Goal: Task Accomplishment & Management: Manage account settings

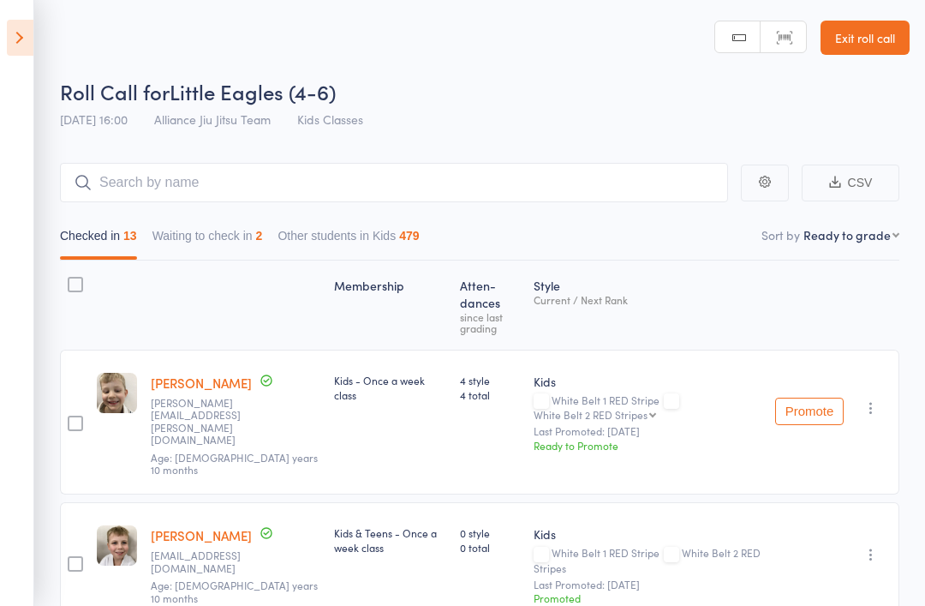
click at [15, 34] on icon at bounding box center [20, 38] width 27 height 36
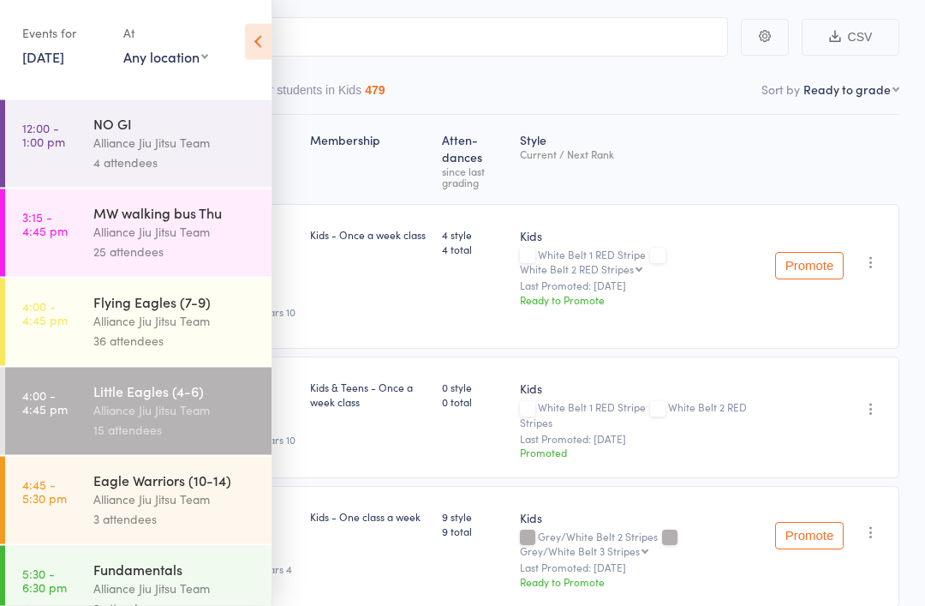
scroll to position [160, 0]
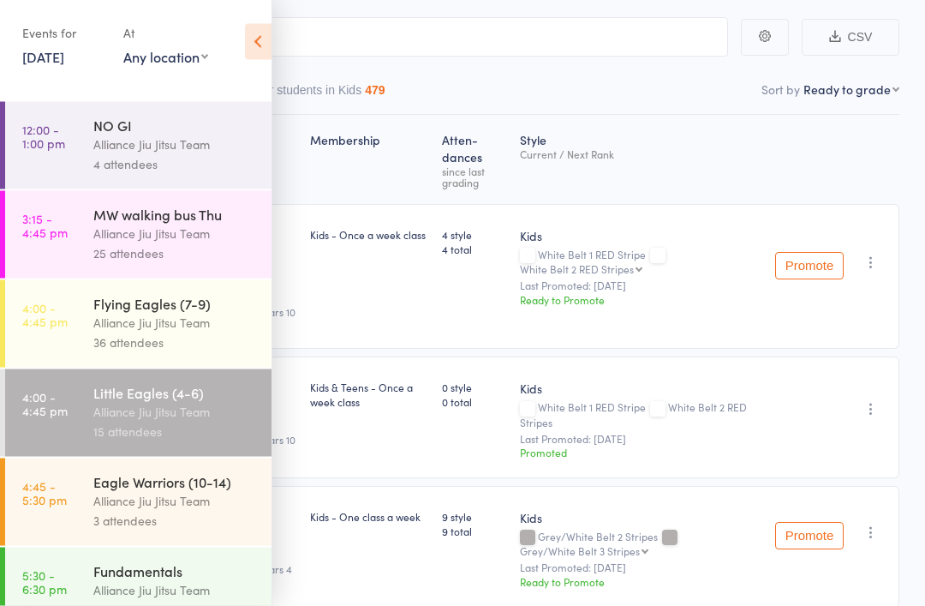
click at [127, 422] on div "Alliance Jiu Jitsu Team" at bounding box center [175, 413] width 164 height 20
click at [128, 421] on div "Alliance Jiu Jitsu Team" at bounding box center [175, 413] width 164 height 20
click at [249, 30] on icon at bounding box center [258, 42] width 27 height 36
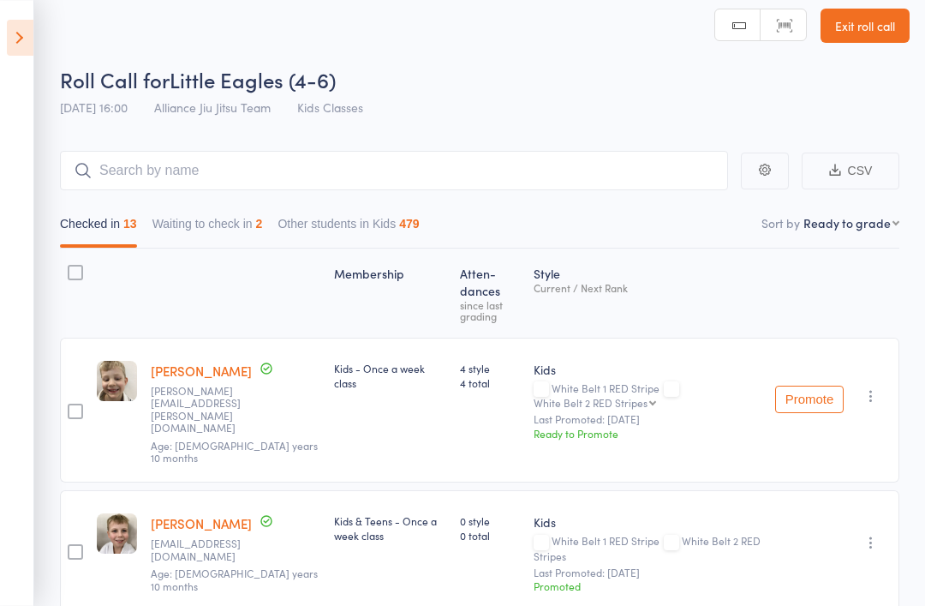
scroll to position [0, 0]
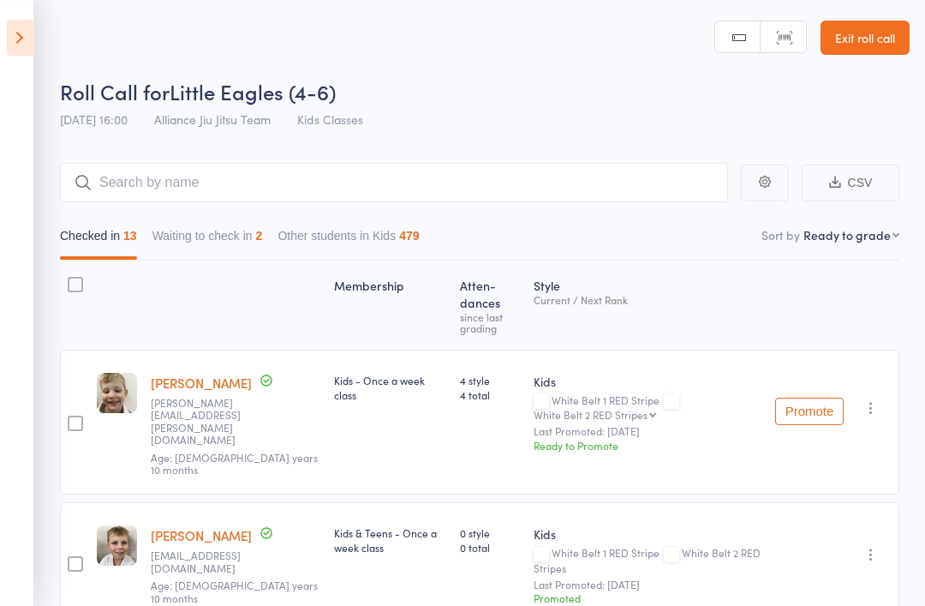
click at [10, 36] on icon at bounding box center [20, 38] width 27 height 36
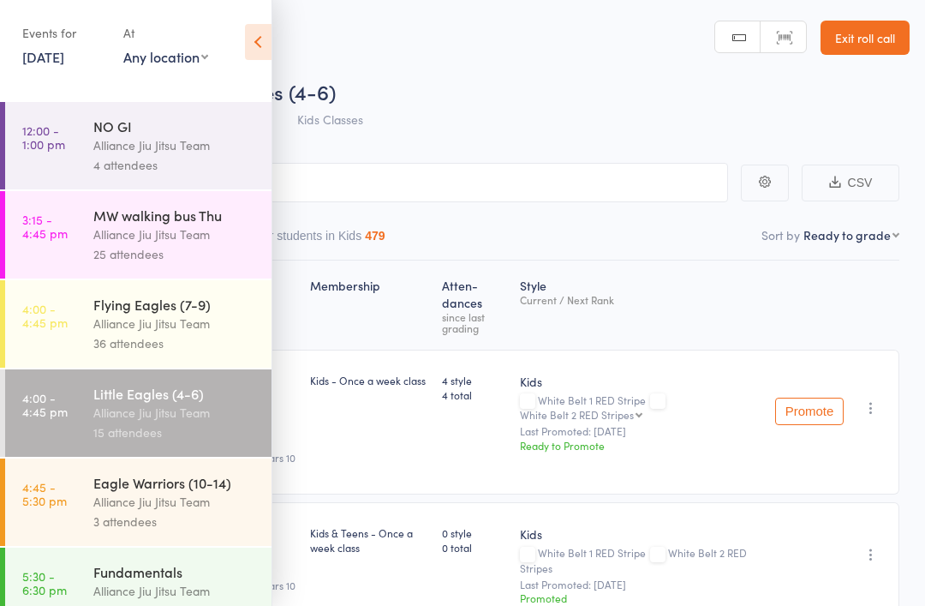
click at [64, 58] on link "[DATE]" at bounding box center [43, 56] width 42 height 19
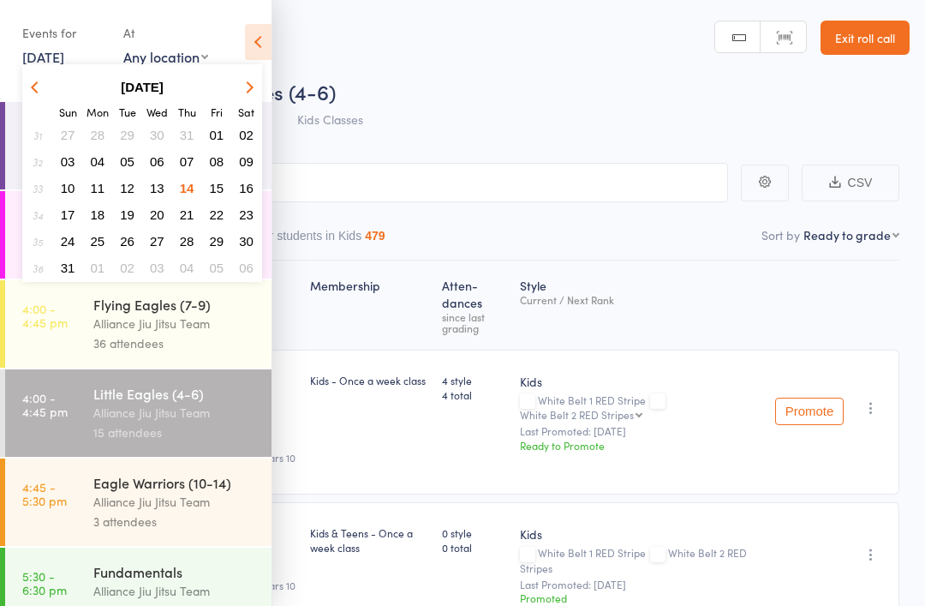
click at [218, 190] on span "15" at bounding box center [217, 188] width 15 height 15
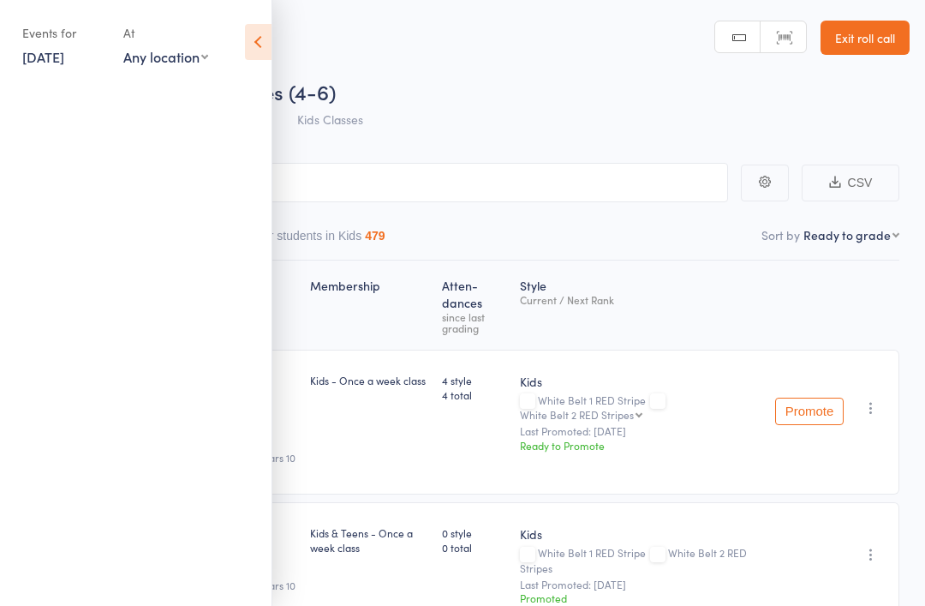
click at [518, 105] on div "Roll Call for Little Eagles (4-6)" at bounding box center [485, 91] width 850 height 28
click at [678, 0] on header "Roll Call for Little Eagles (4-6) Roll Call for Little Eagles (4-6) [DATE] 16:0…" at bounding box center [462, 68] width 925 height 137
click at [497, 79] on div "Roll Call for Little Eagles (4-6)" at bounding box center [485, 91] width 850 height 28
click at [260, 42] on icon at bounding box center [258, 42] width 27 height 36
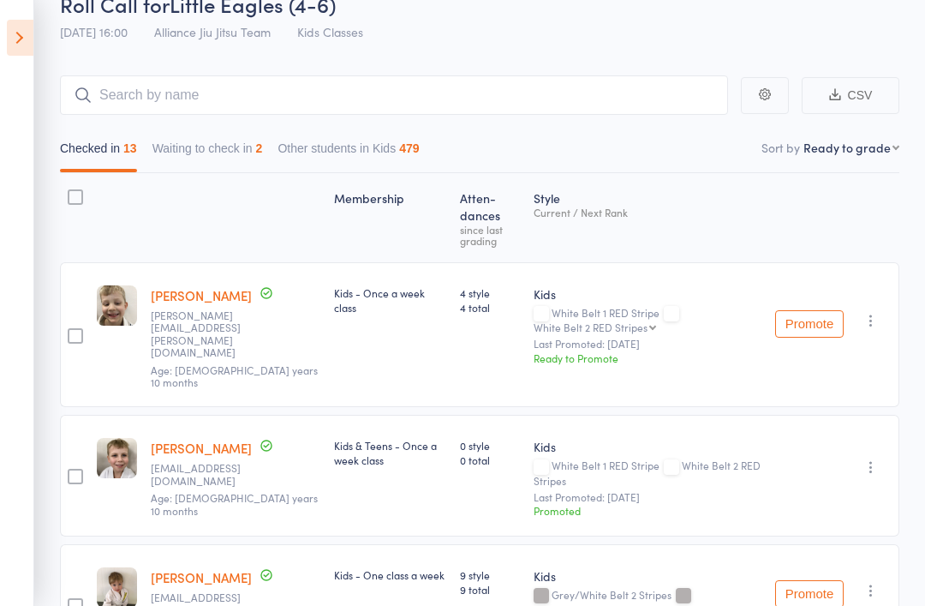
scroll to position [86, 0]
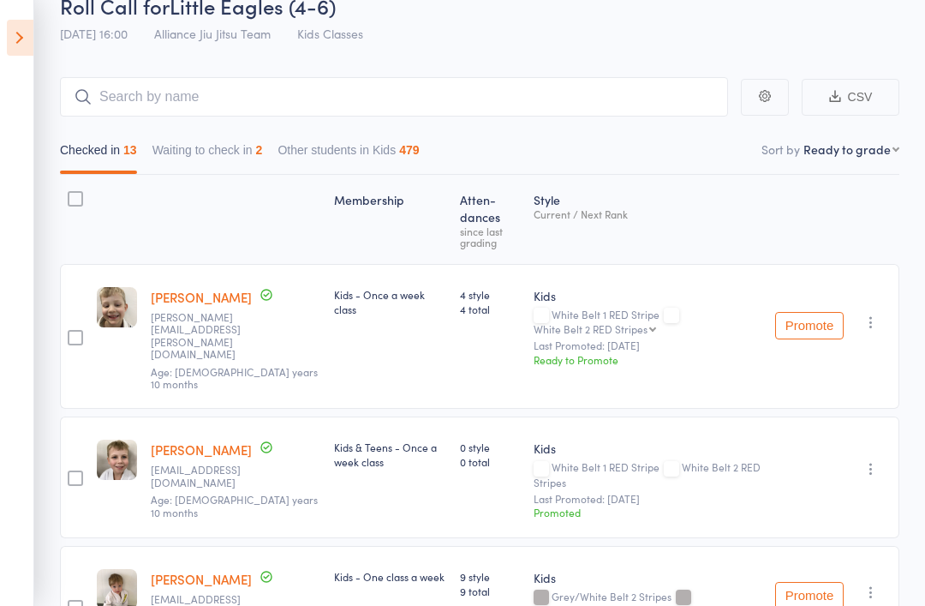
click at [102, 40] on span "[DATE] 16:00" at bounding box center [94, 33] width 68 height 17
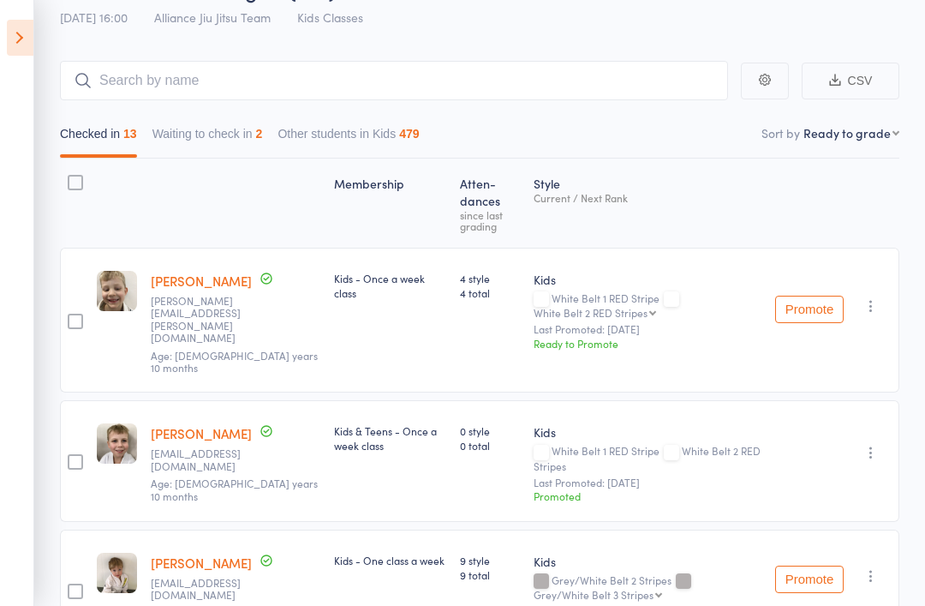
scroll to position [0, 0]
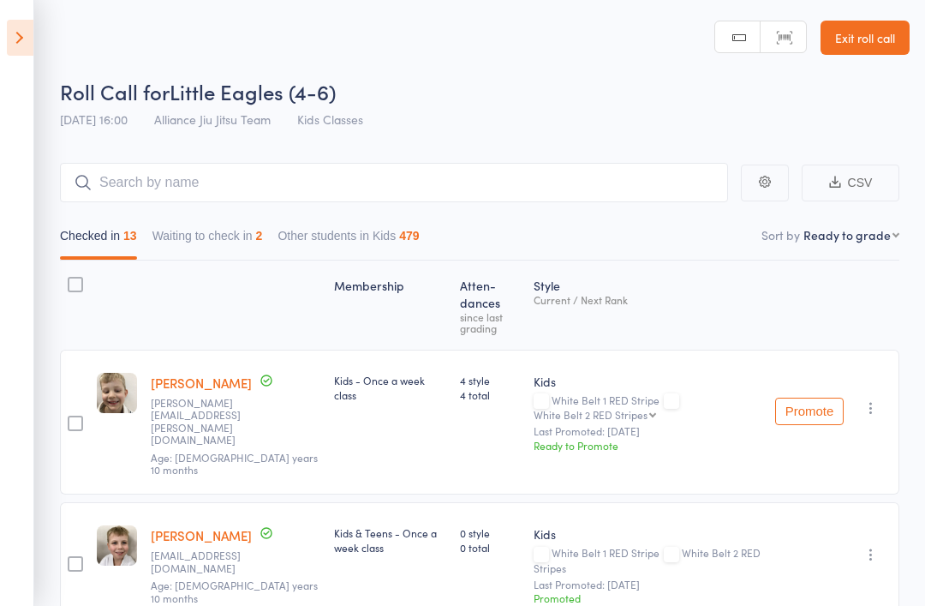
click at [11, 30] on icon at bounding box center [20, 38] width 27 height 36
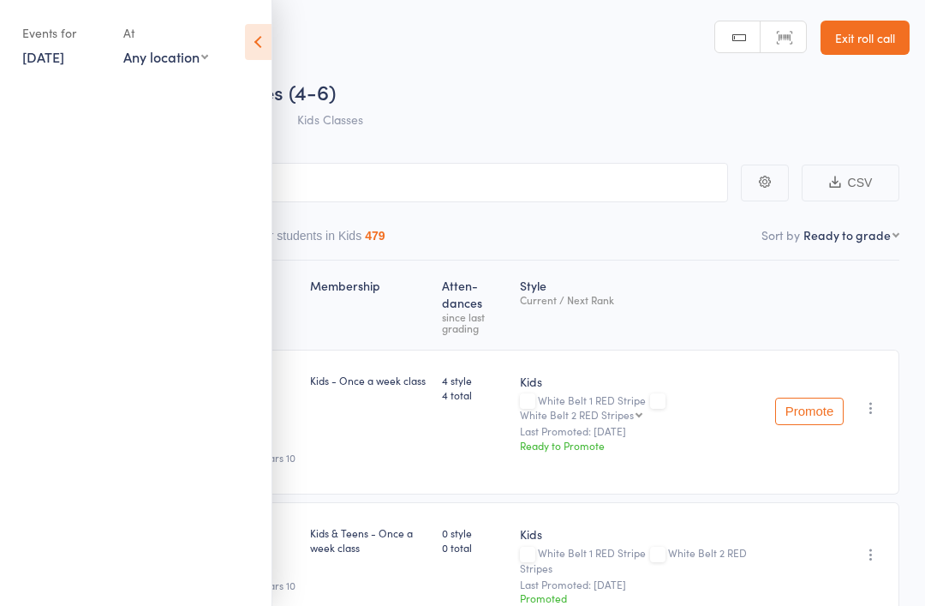
click at [186, 224] on ul at bounding box center [136, 345] width 272 height 522
click at [154, 218] on ul at bounding box center [136, 345] width 272 height 522
click at [64, 59] on link "[DATE]" at bounding box center [43, 56] width 42 height 19
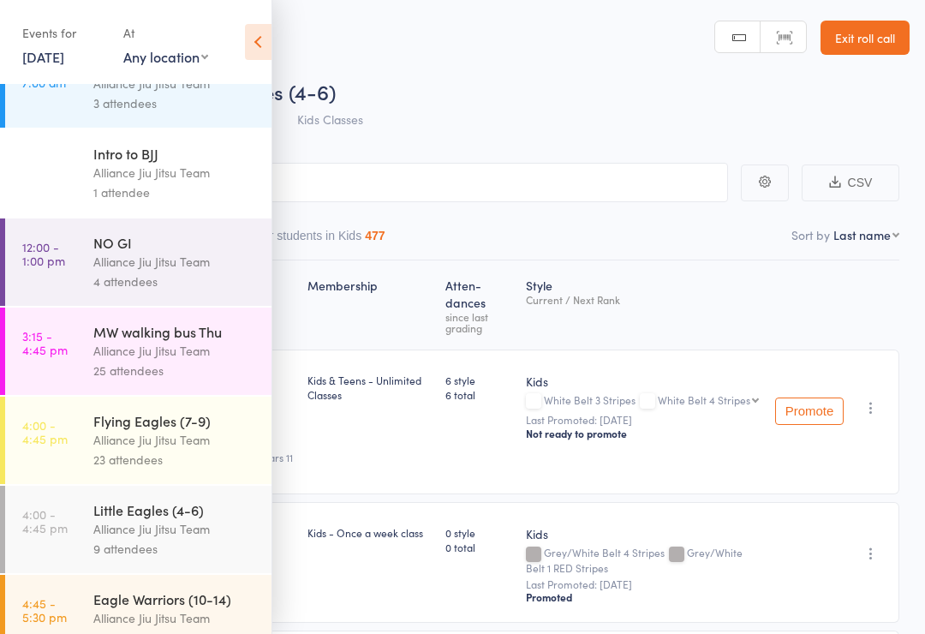
scroll to position [41, 0]
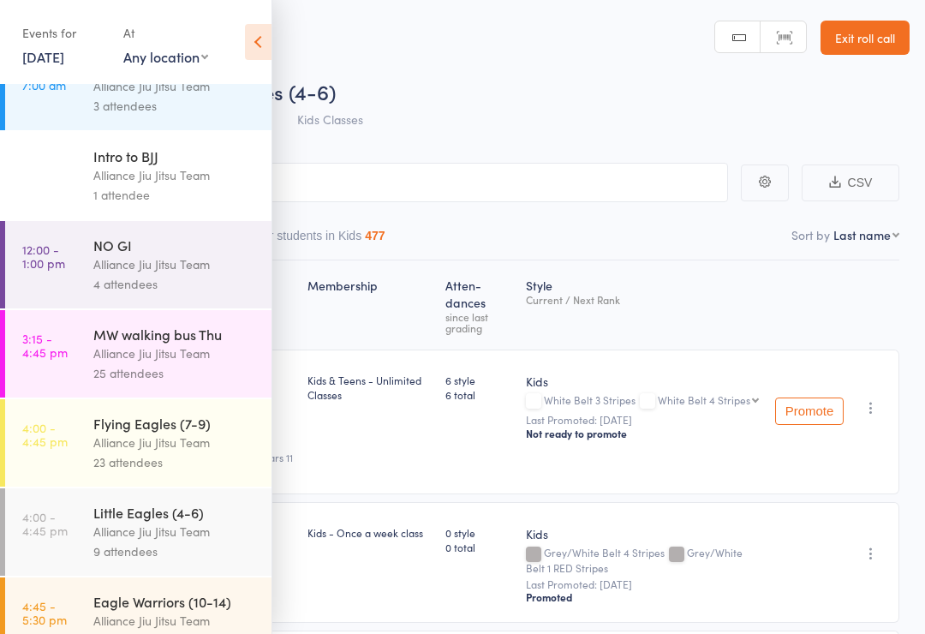
click at [64, 47] on link "[DATE]" at bounding box center [43, 56] width 42 height 19
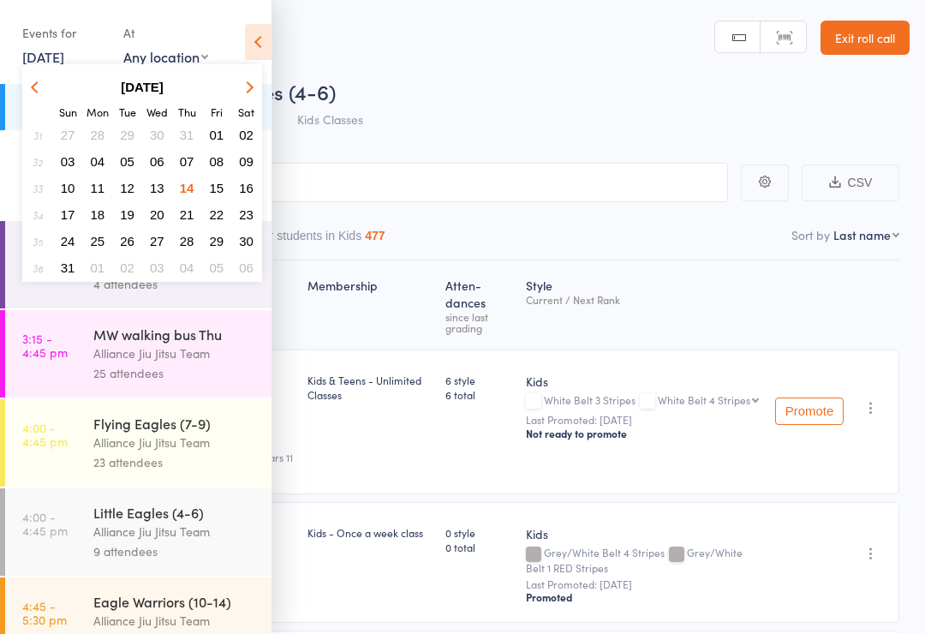
click at [388, 70] on header "Roll Call for Little Eagles (4-6) 13 Aug 16:00 Alliance Jiu Jitsu Team Kids Cla…" at bounding box center [462, 68] width 925 height 137
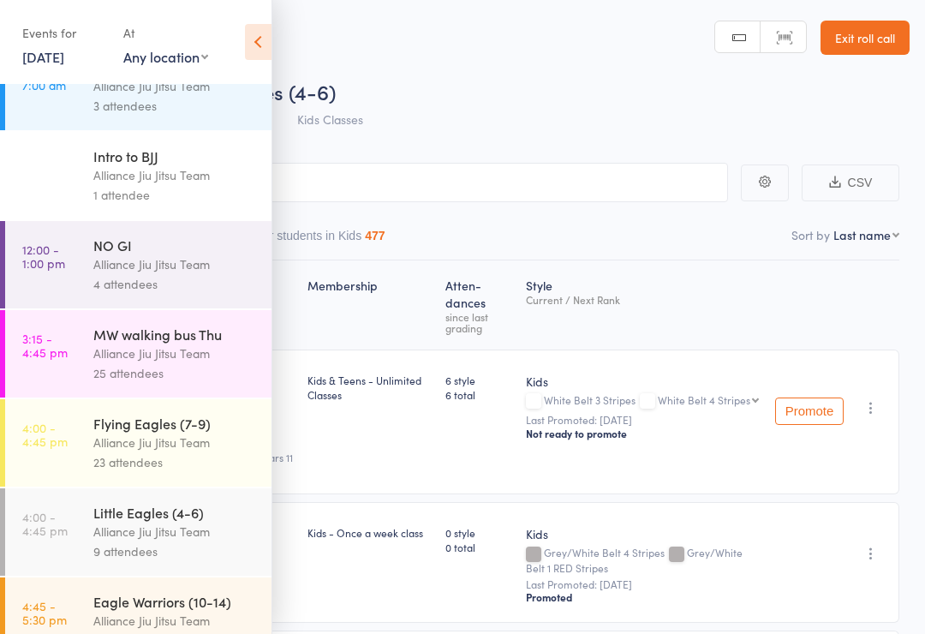
click at [64, 57] on link "[DATE]" at bounding box center [43, 56] width 42 height 19
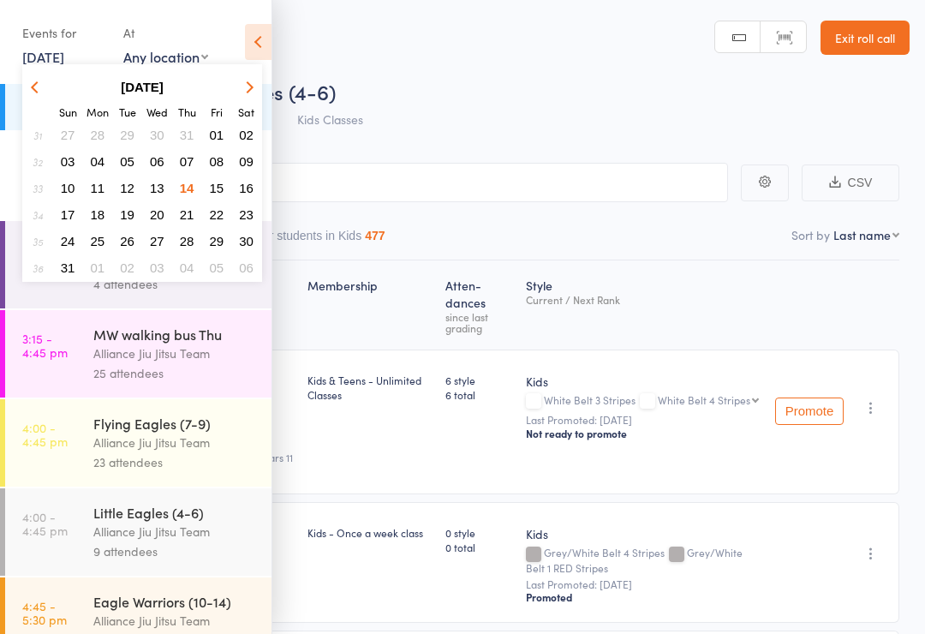
click at [218, 180] on button "15" at bounding box center [217, 187] width 27 height 23
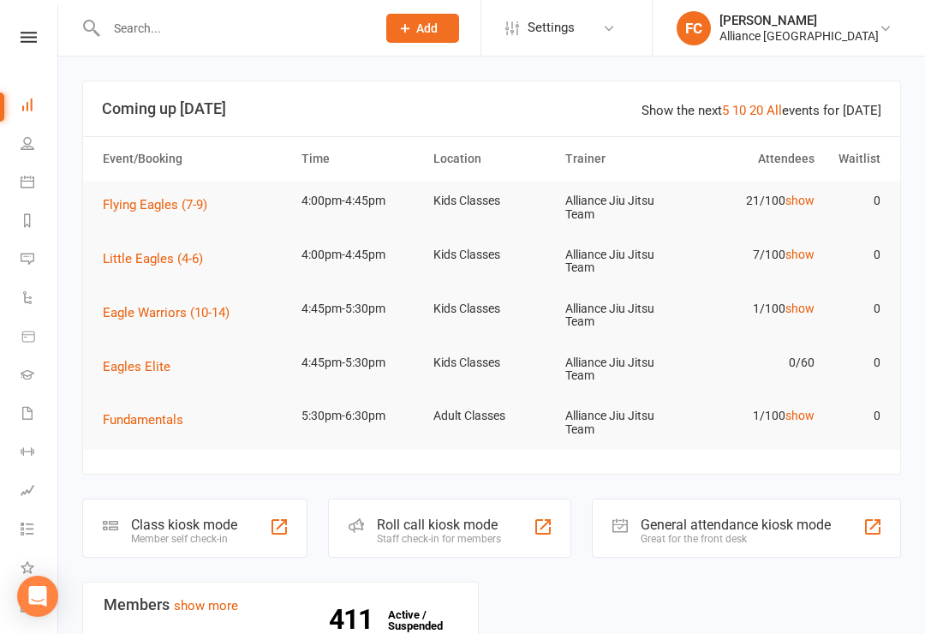
click at [177, 266] on button "Little Eagles (4-6)" at bounding box center [159, 258] width 112 height 21
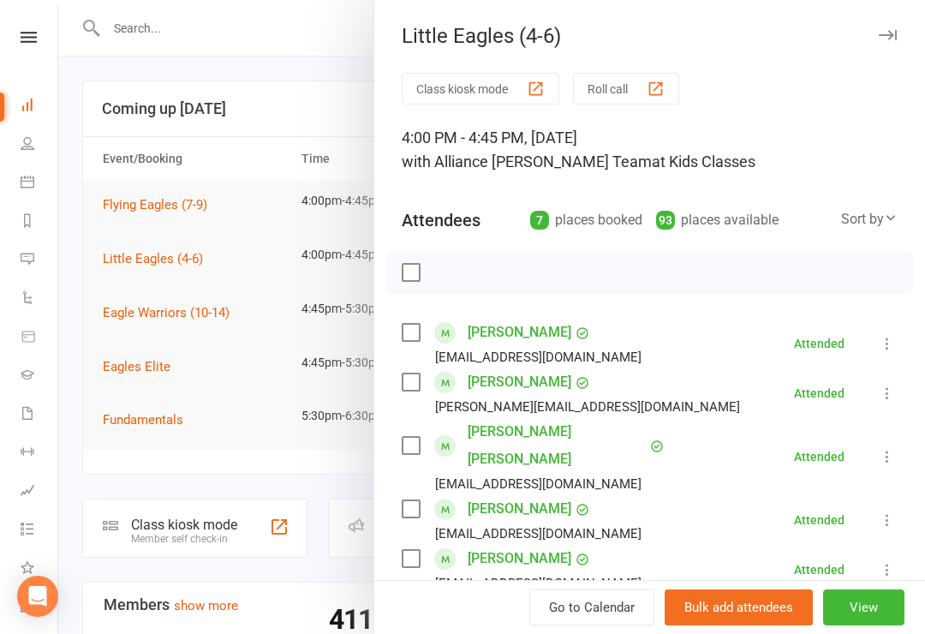
click at [890, 32] on icon "button" at bounding box center [888, 35] width 18 height 10
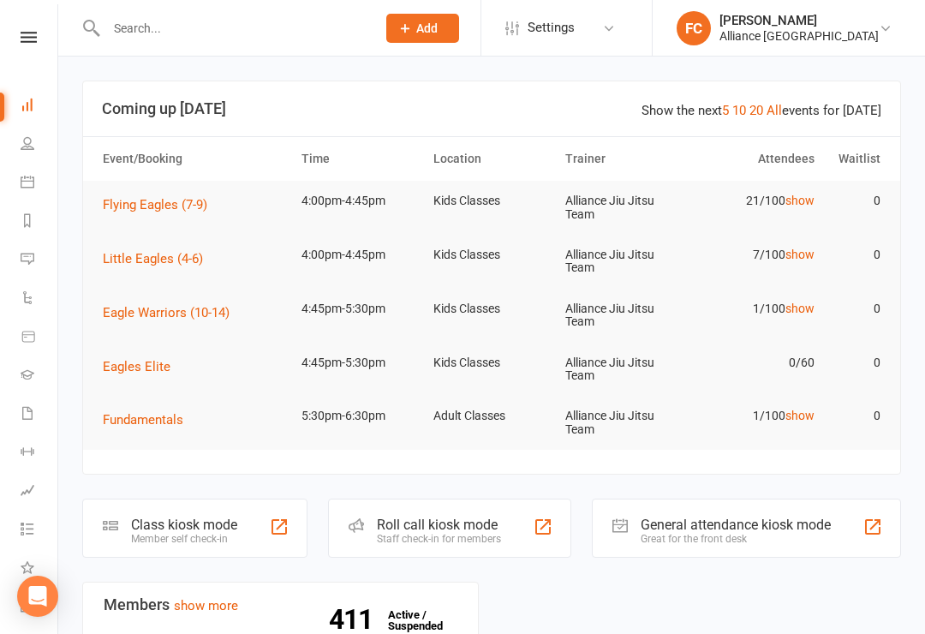
click at [29, 26] on nav "Clubworx Dashboard People Calendar Reports Messages Automations Product Sales G…" at bounding box center [29, 321] width 58 height 634
click at [26, 27] on nav "Clubworx Dashboard People Calendar Reports Messages Automations Product Sales G…" at bounding box center [29, 321] width 58 height 634
click at [29, 39] on icon at bounding box center [29, 37] width 16 height 11
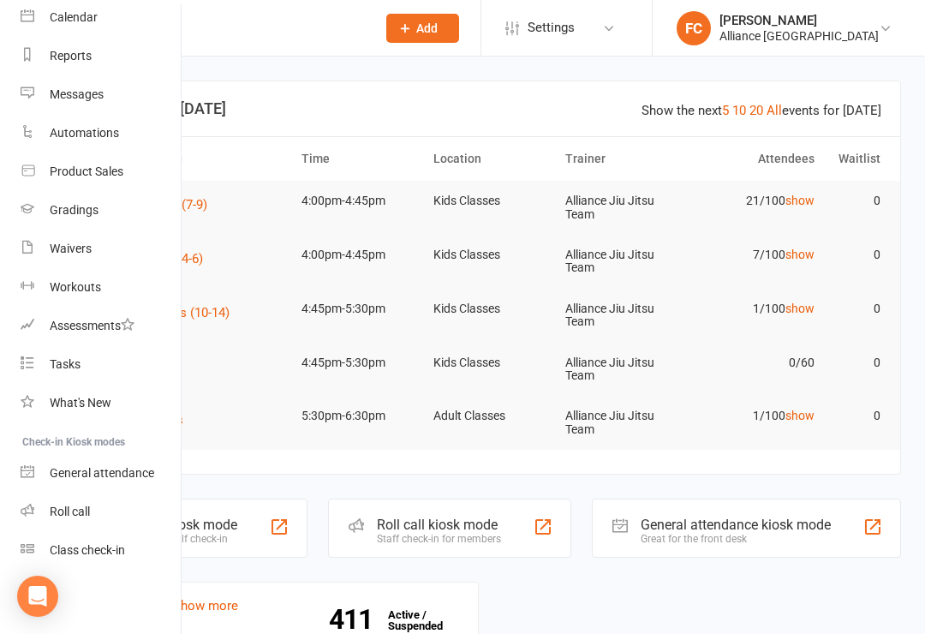
scroll to position [152, 0]
click at [76, 504] on link "Roll call" at bounding box center [102, 512] width 162 height 39
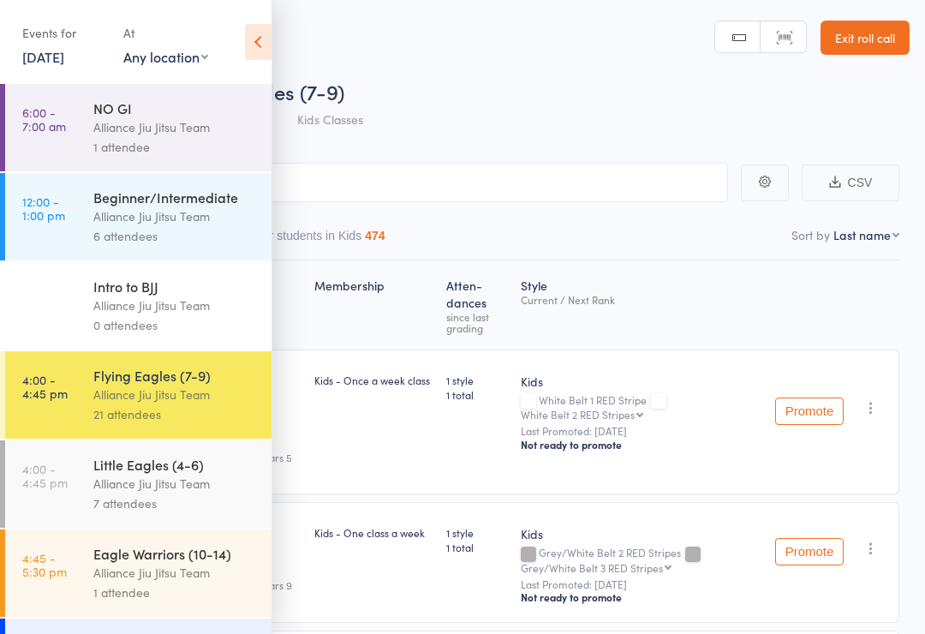
click at [259, 39] on icon at bounding box center [258, 42] width 27 height 36
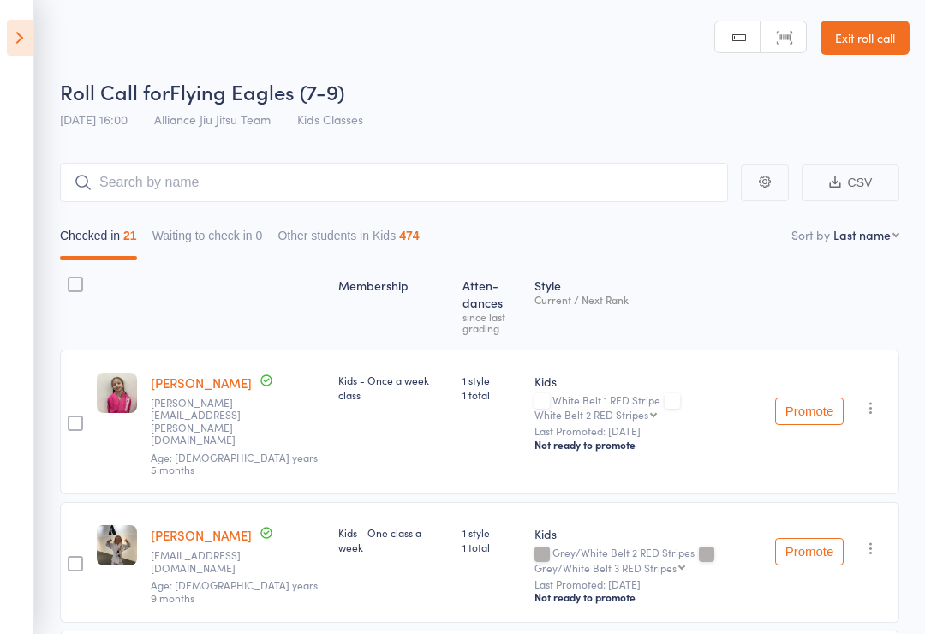
click at [26, 41] on icon at bounding box center [20, 38] width 27 height 36
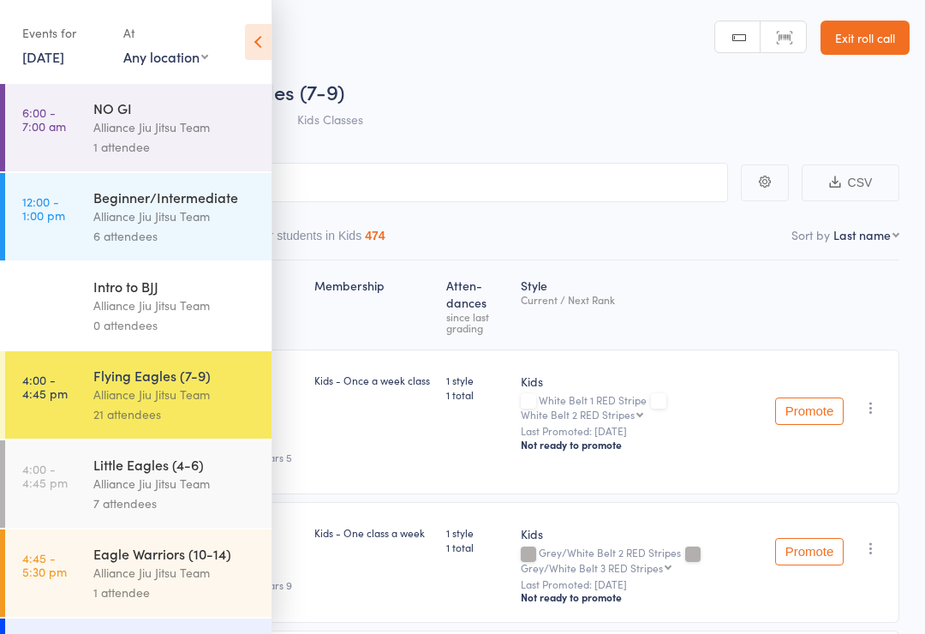
click at [179, 486] on div "Alliance Jiu Jitsu Team" at bounding box center [175, 484] width 164 height 20
click at [153, 503] on div "7 attendees" at bounding box center [175, 503] width 164 height 20
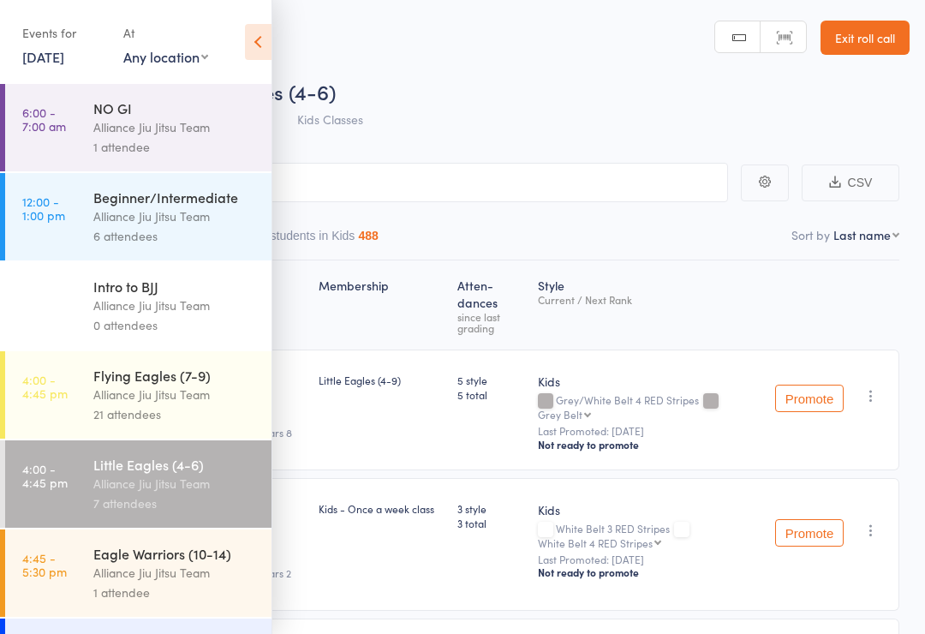
click at [254, 38] on icon at bounding box center [258, 42] width 27 height 36
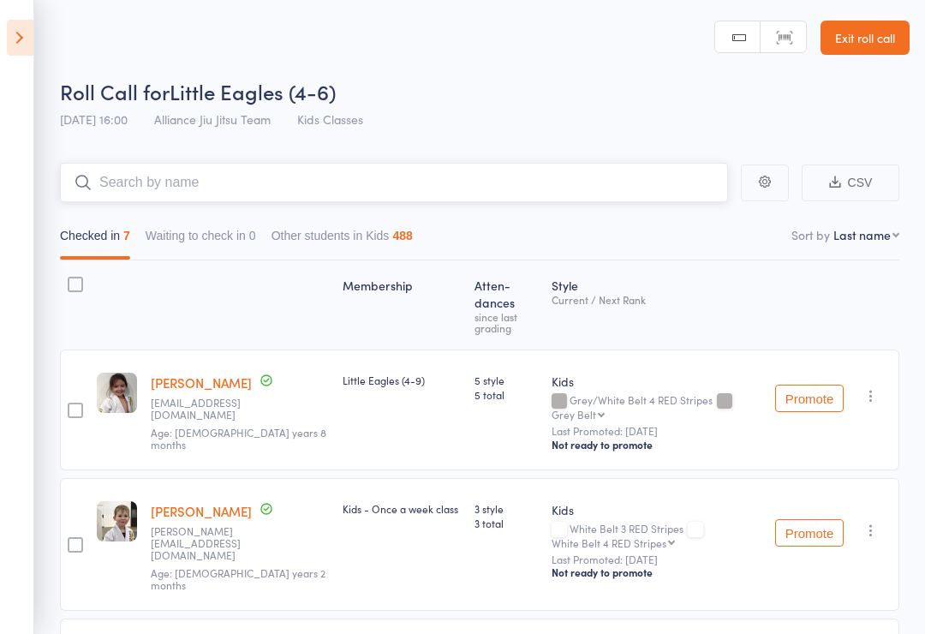
click at [341, 180] on input "search" at bounding box center [394, 182] width 668 height 39
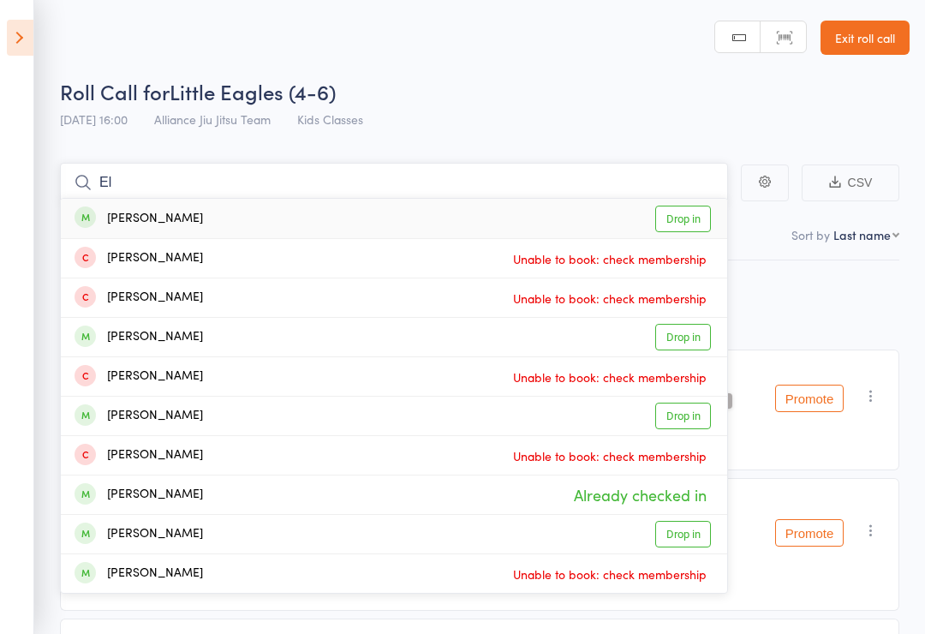
type input "E"
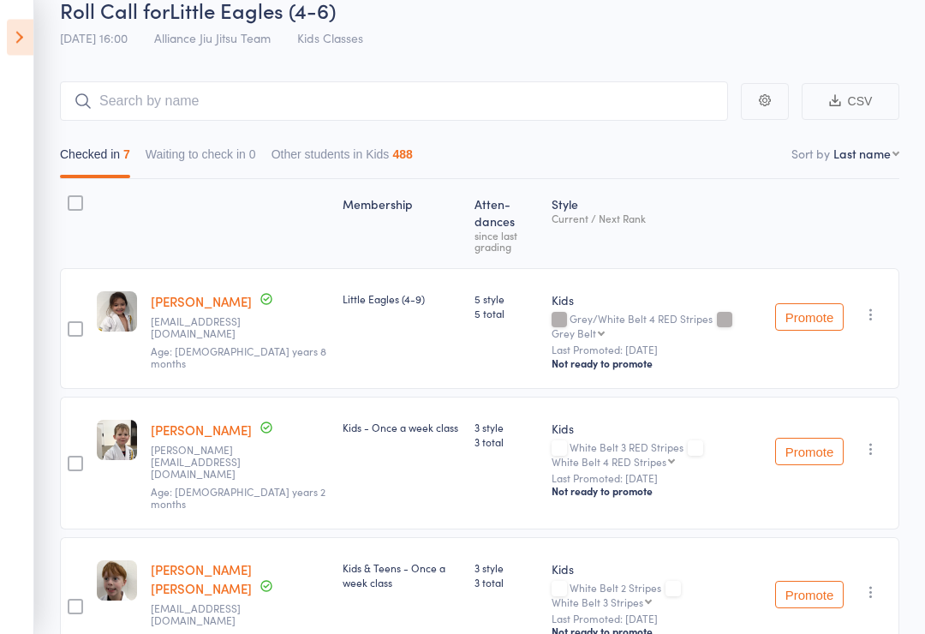
scroll to position [81, 0]
click at [351, 105] on input "search" at bounding box center [394, 101] width 668 height 39
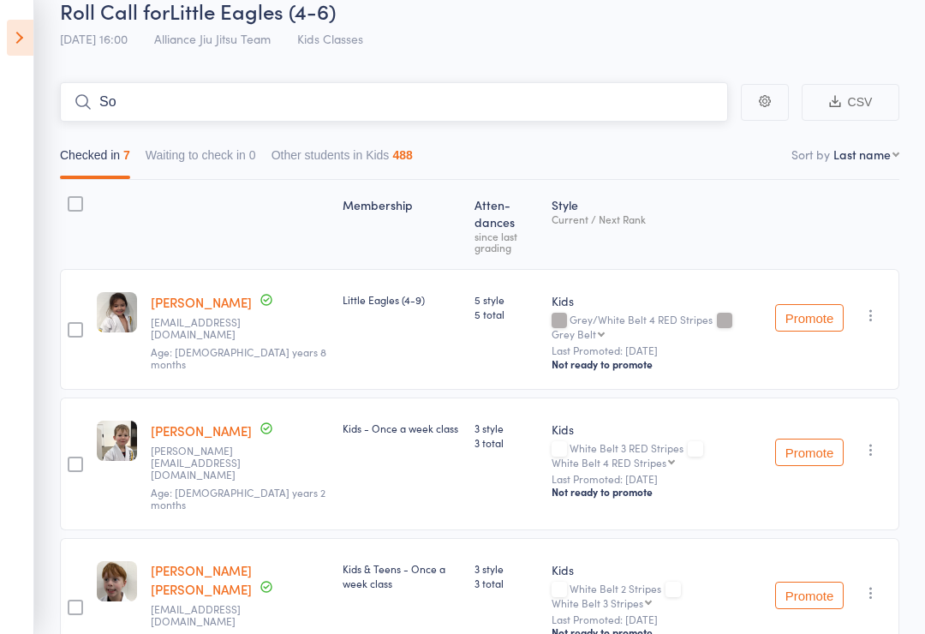
click at [641, 100] on input "So" at bounding box center [394, 101] width 668 height 39
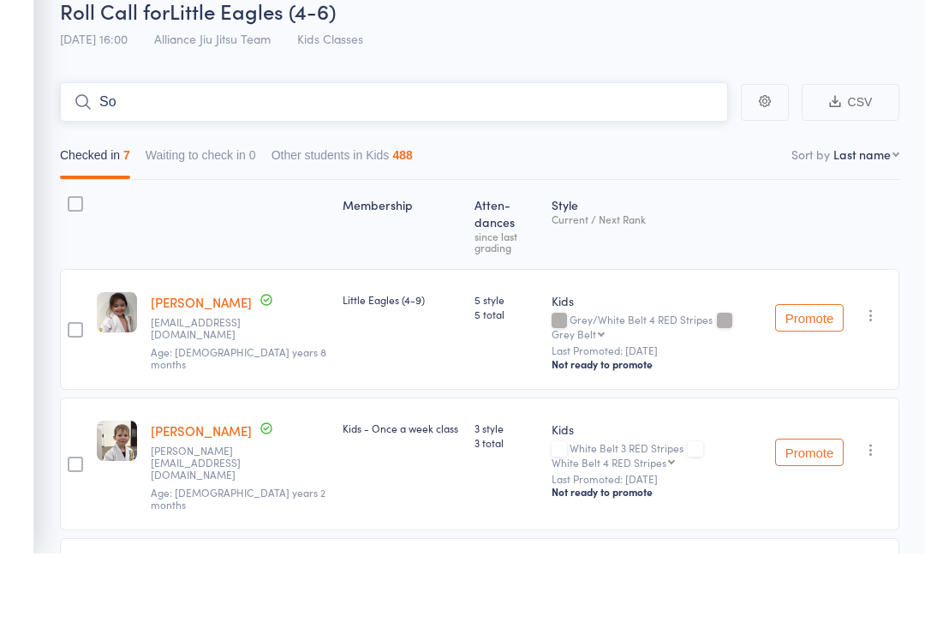
type input "S"
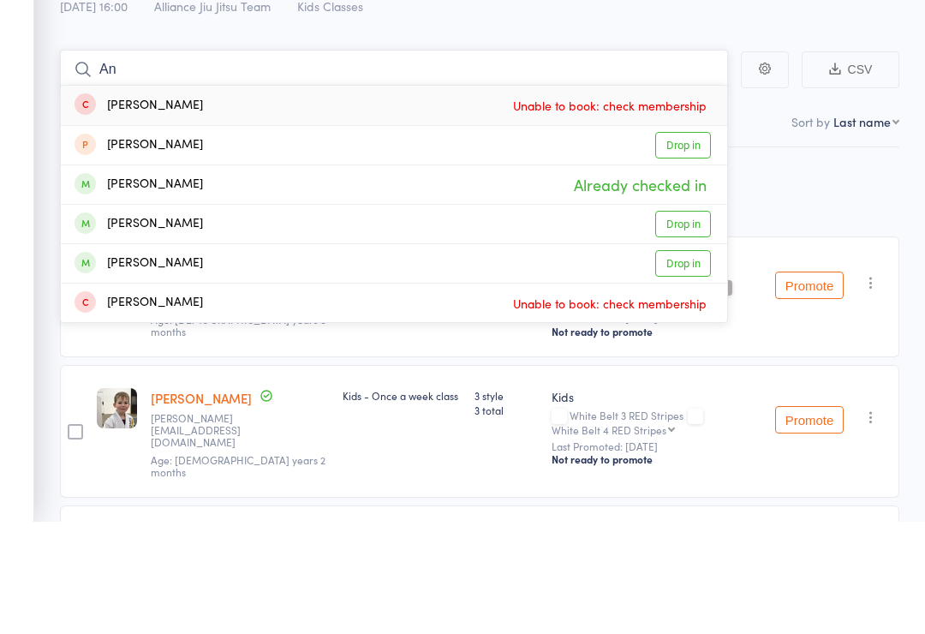
type input "A"
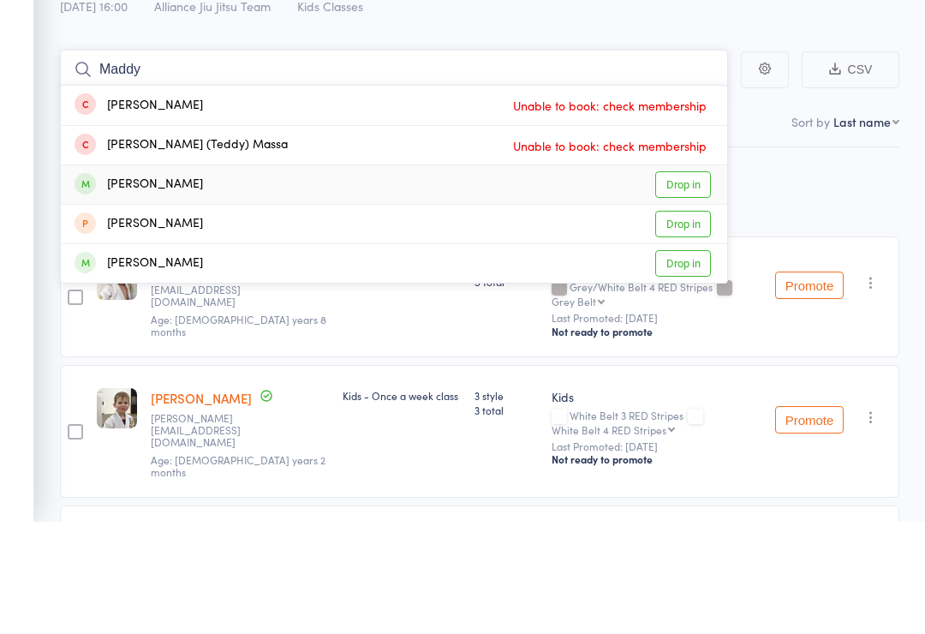
type input "Maddy"
click at [203, 288] on div "Maddie Valentine Allen" at bounding box center [139, 298] width 128 height 20
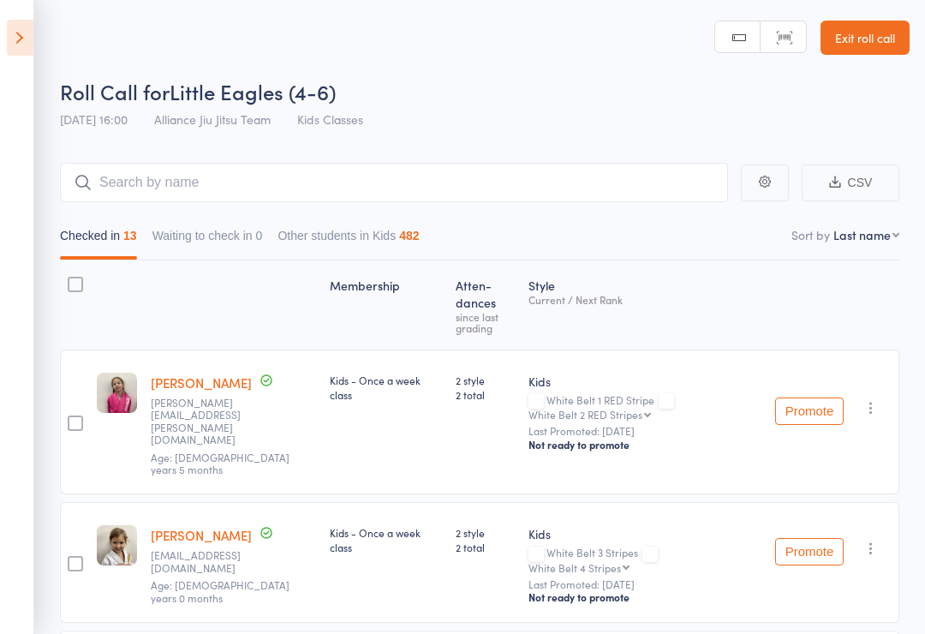
click at [11, 42] on icon at bounding box center [20, 38] width 27 height 36
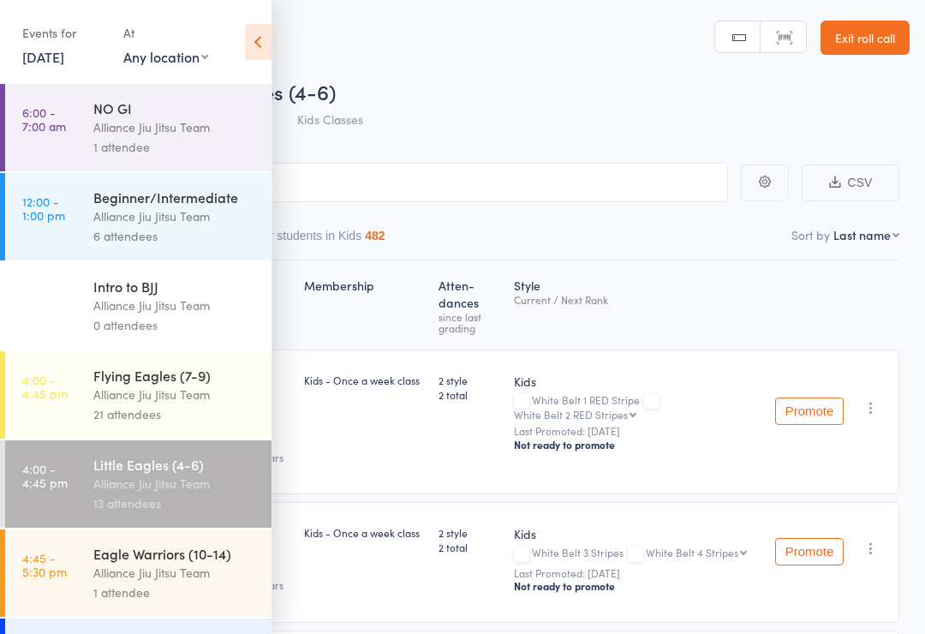
click at [186, 493] on div "Alliance Jiu Jitsu Team" at bounding box center [175, 484] width 164 height 20
click at [187, 473] on div "Little Eagles (4-6)" at bounding box center [175, 464] width 164 height 19
click at [206, 473] on div "Little Eagles (4-6)" at bounding box center [175, 464] width 164 height 19
click at [255, 32] on icon at bounding box center [258, 42] width 27 height 36
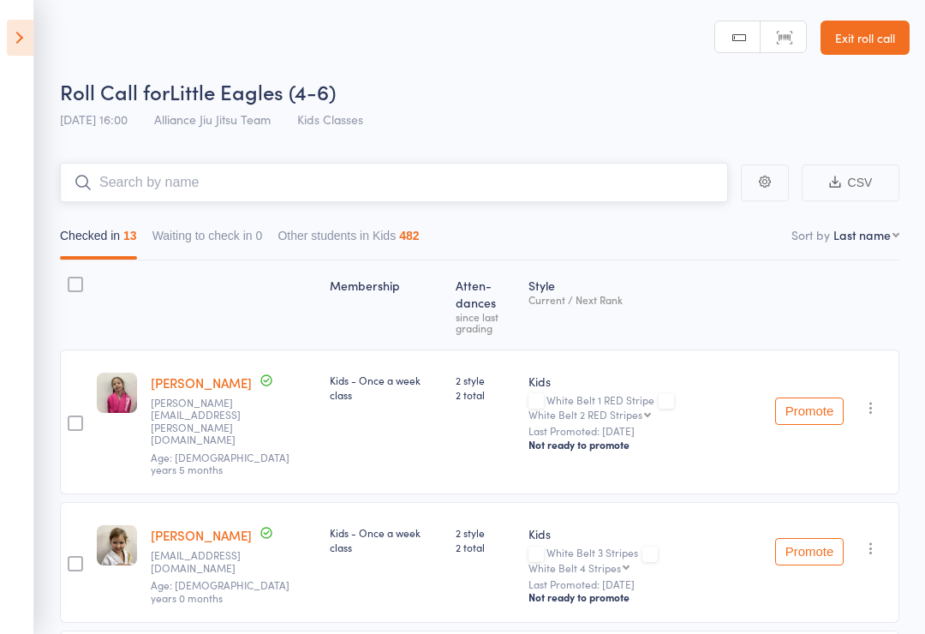
click at [265, 174] on input "search" at bounding box center [394, 182] width 668 height 39
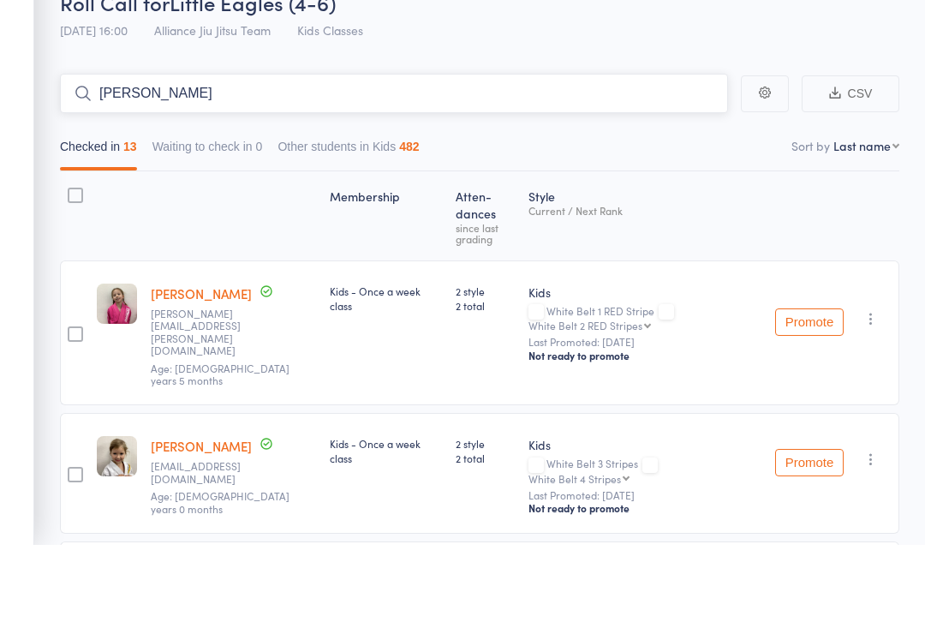
click at [499, 163] on input "Tommy" at bounding box center [394, 182] width 668 height 39
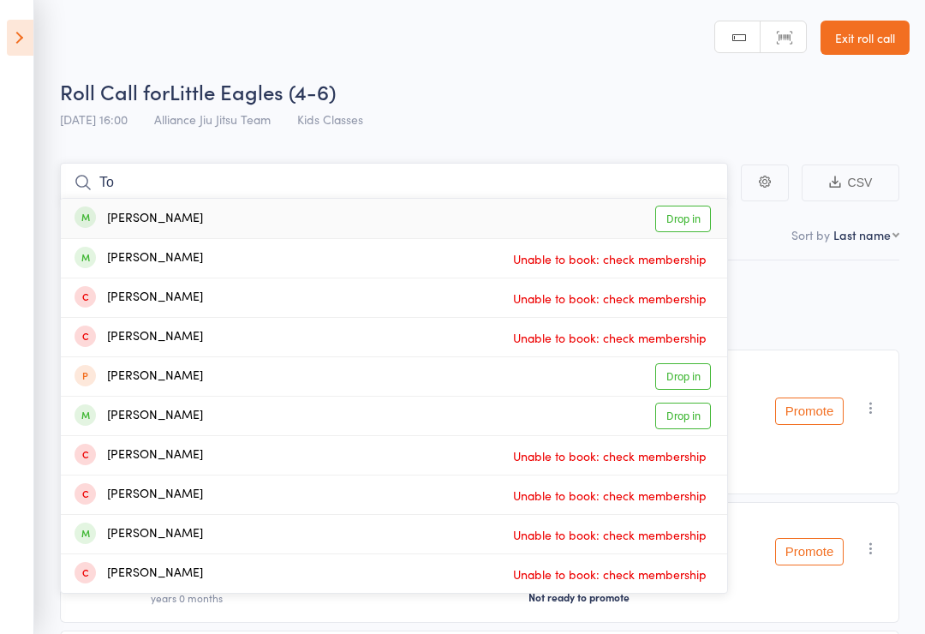
type input "T"
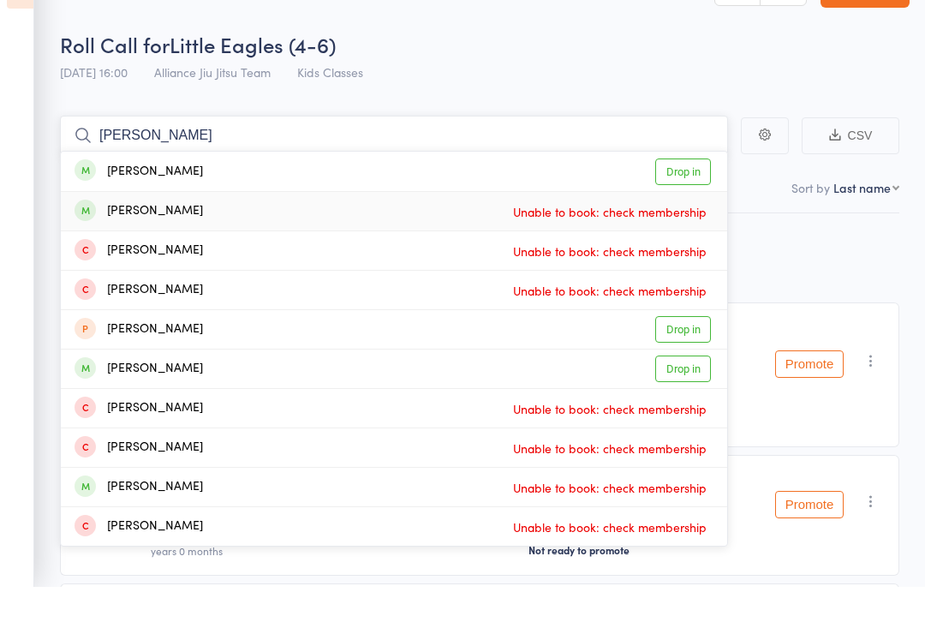
type input "Tommy"
click at [167, 239] on div "Tom Brown Unable to book: check membership" at bounding box center [394, 258] width 666 height 39
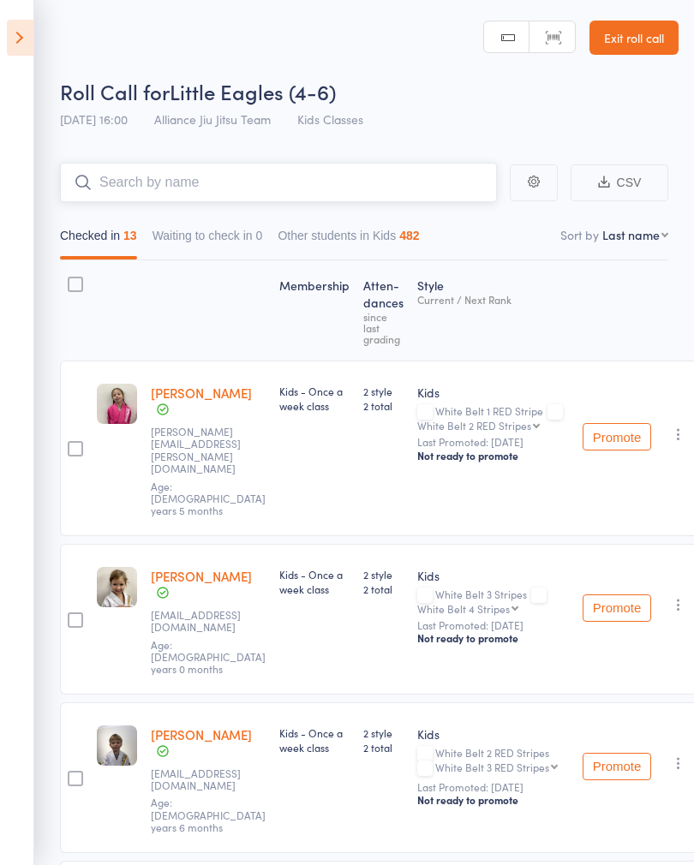
click at [291, 182] on input "search" at bounding box center [278, 182] width 437 height 39
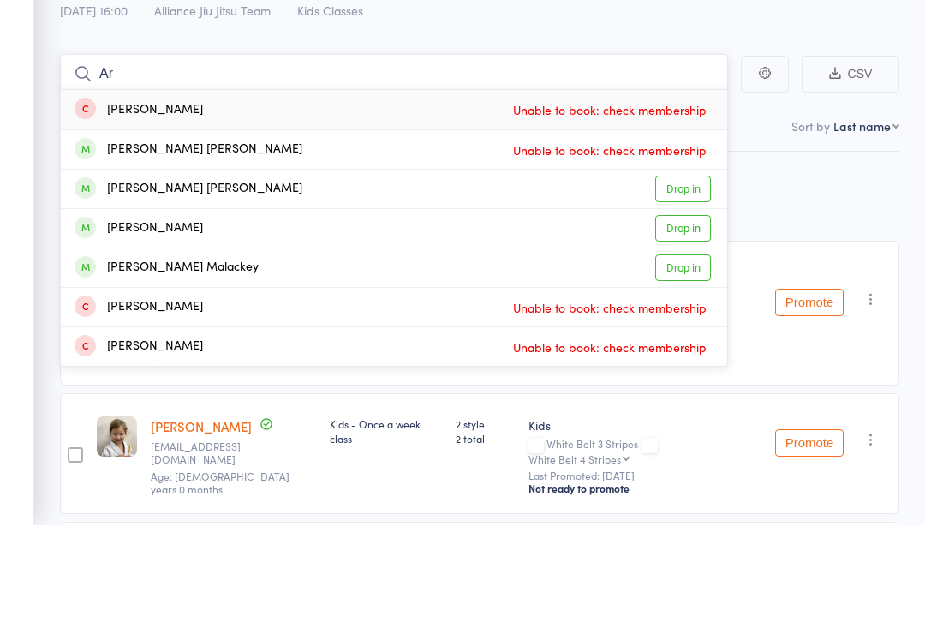
type input "A"
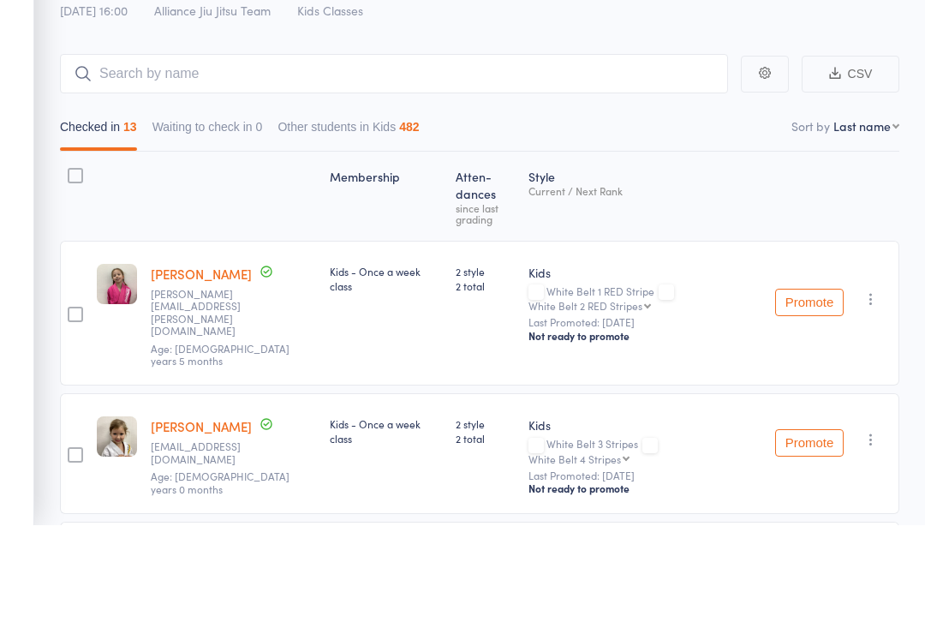
click at [679, 268] on div "Style Current / Next Rank" at bounding box center [645, 305] width 247 height 74
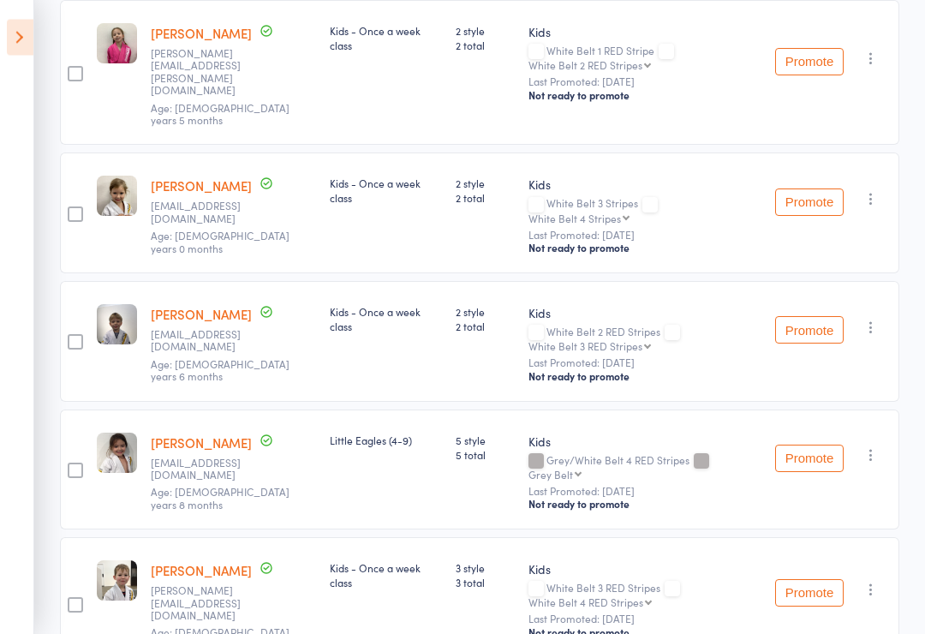
scroll to position [352, 0]
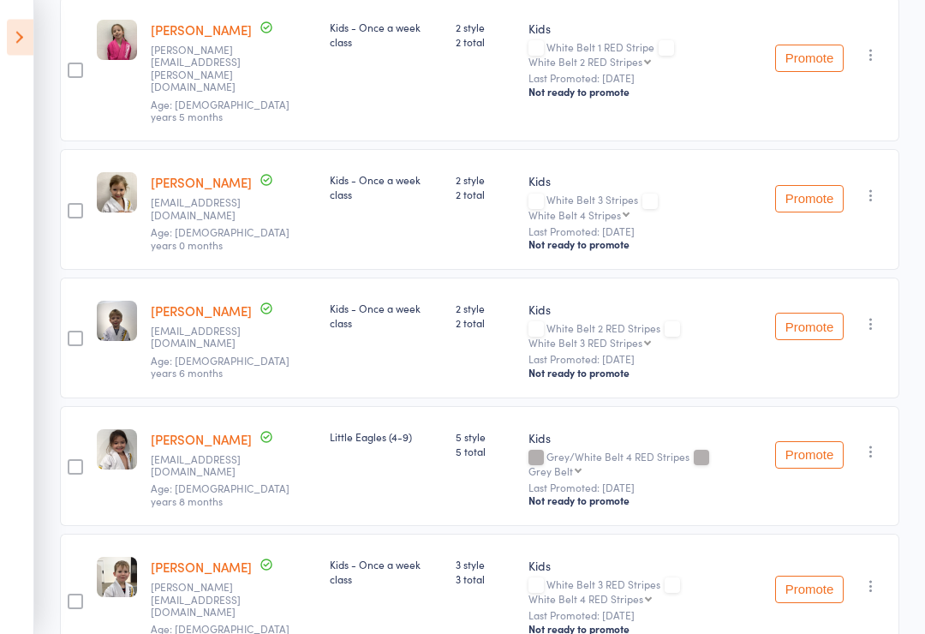
click at [880, 316] on icon "button" at bounding box center [871, 324] width 17 height 17
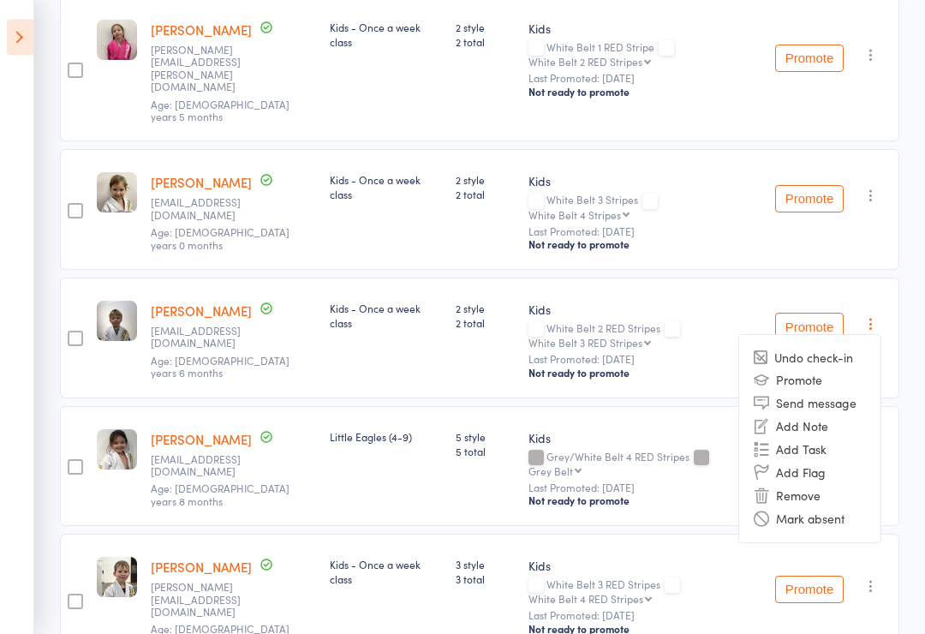
scroll to position [353, 0]
click at [805, 484] on li "Remove" at bounding box center [809, 495] width 141 height 23
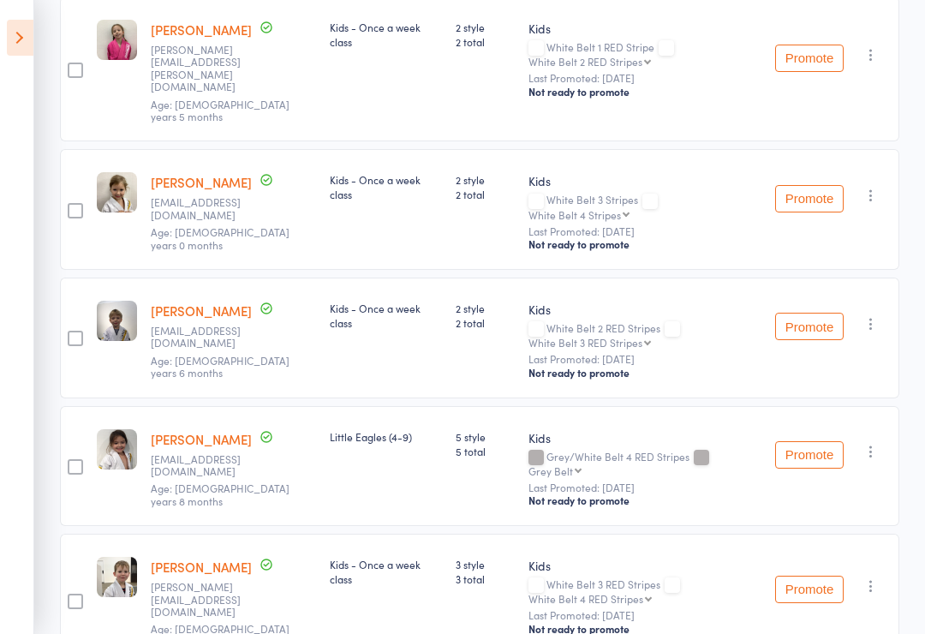
scroll to position [379, 0]
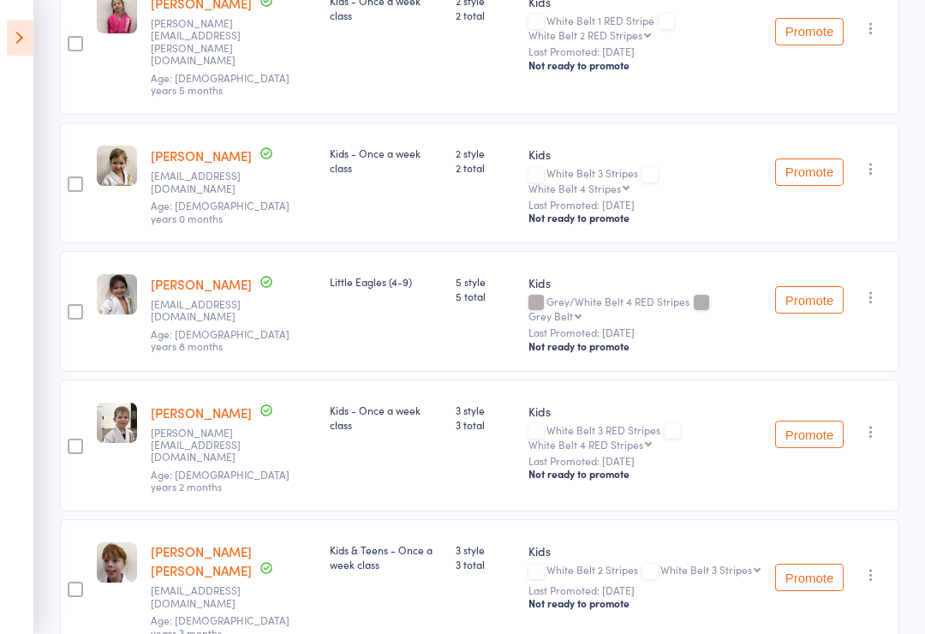
click at [869, 289] on icon "button" at bounding box center [871, 297] width 17 height 17
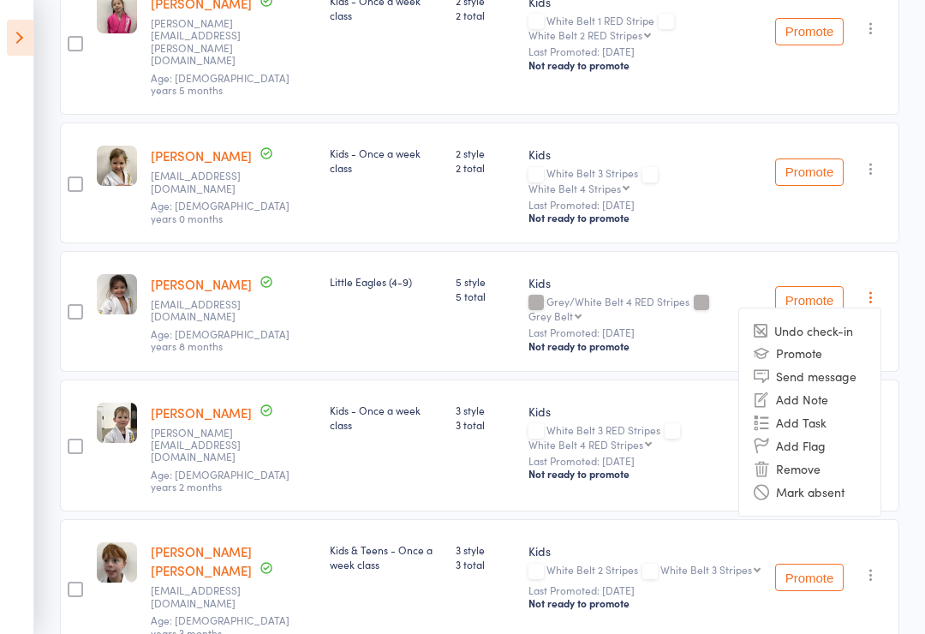
click at [794, 457] on li "Remove" at bounding box center [809, 468] width 141 height 23
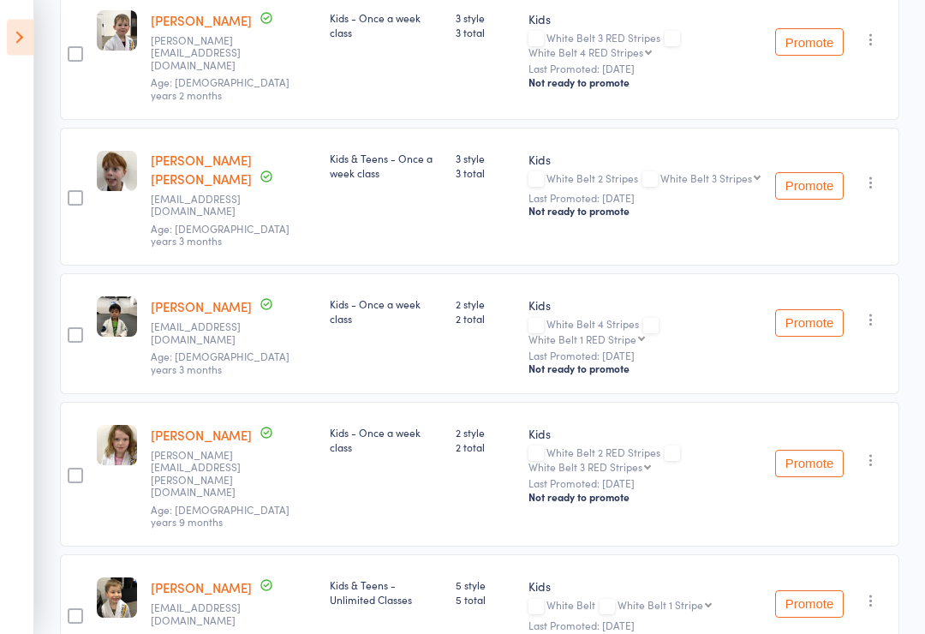
scroll to position [643, 0]
click at [876, 451] on icon "button" at bounding box center [871, 459] width 17 height 17
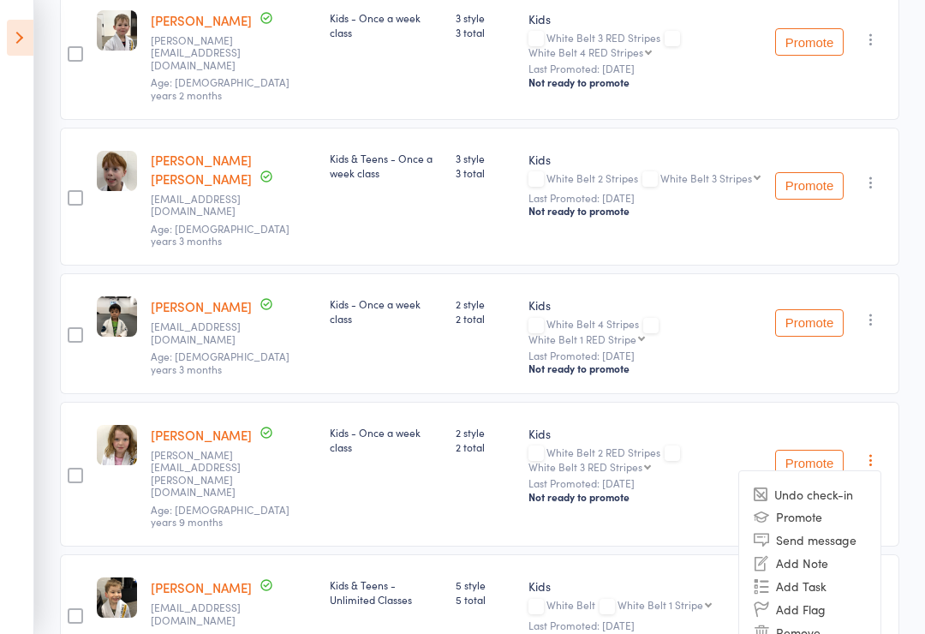
click at [793, 620] on li "Remove" at bounding box center [809, 631] width 141 height 23
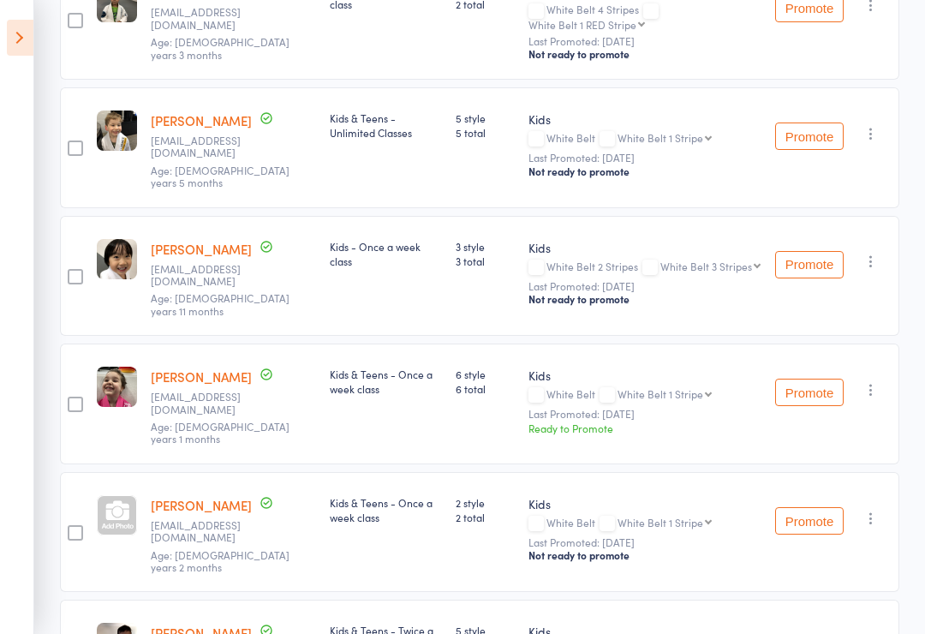
scroll to position [967, 0]
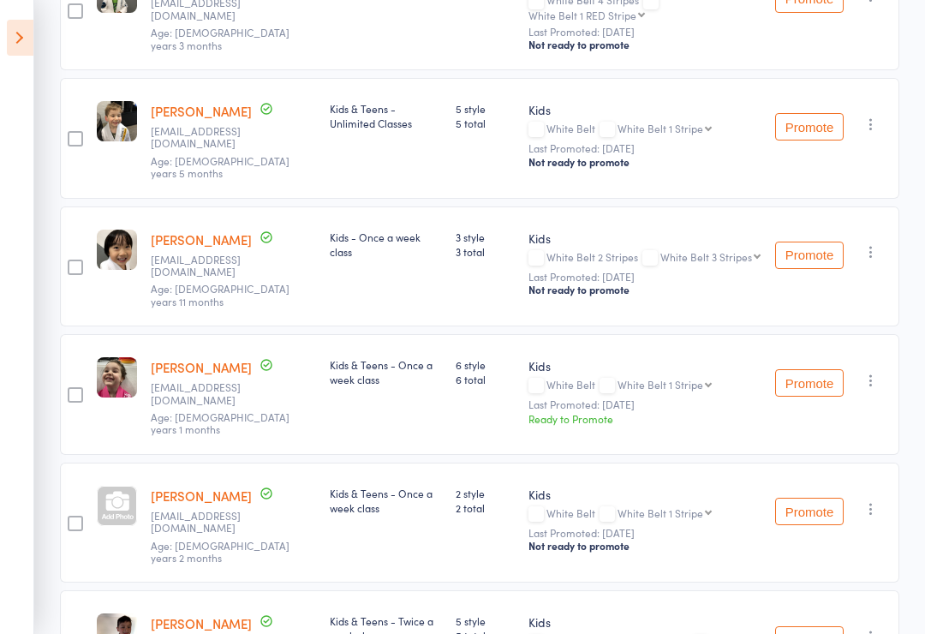
click at [880, 628] on icon "button" at bounding box center [871, 636] width 17 height 17
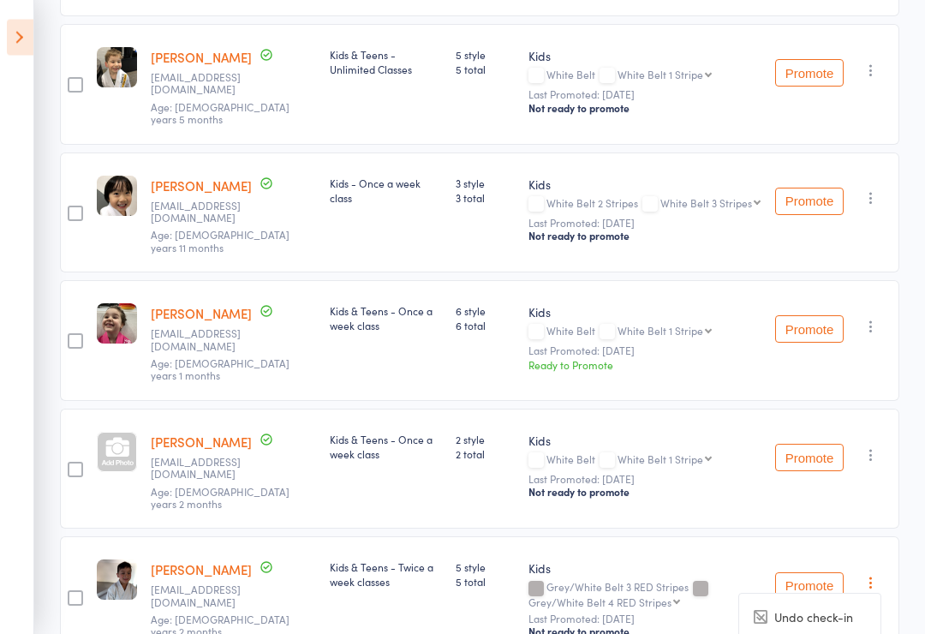
scroll to position [1042, 0]
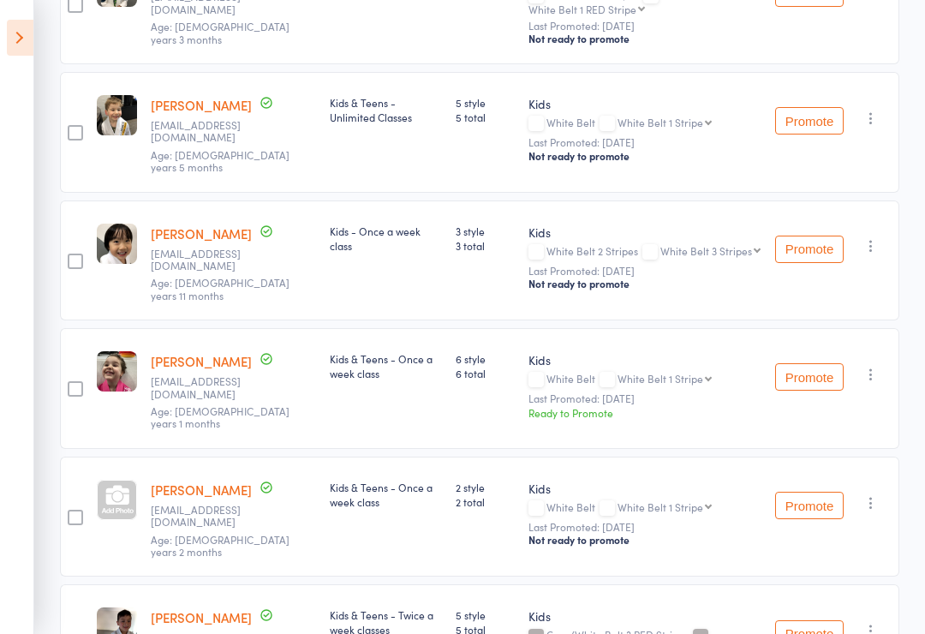
scroll to position [860, 0]
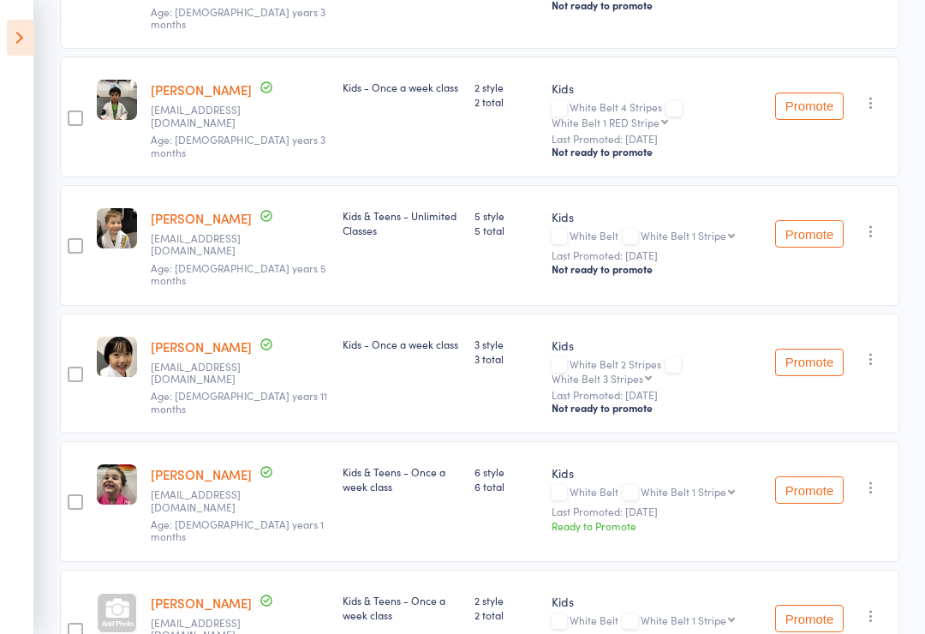
click at [875, 607] on icon "button" at bounding box center [871, 615] width 17 height 17
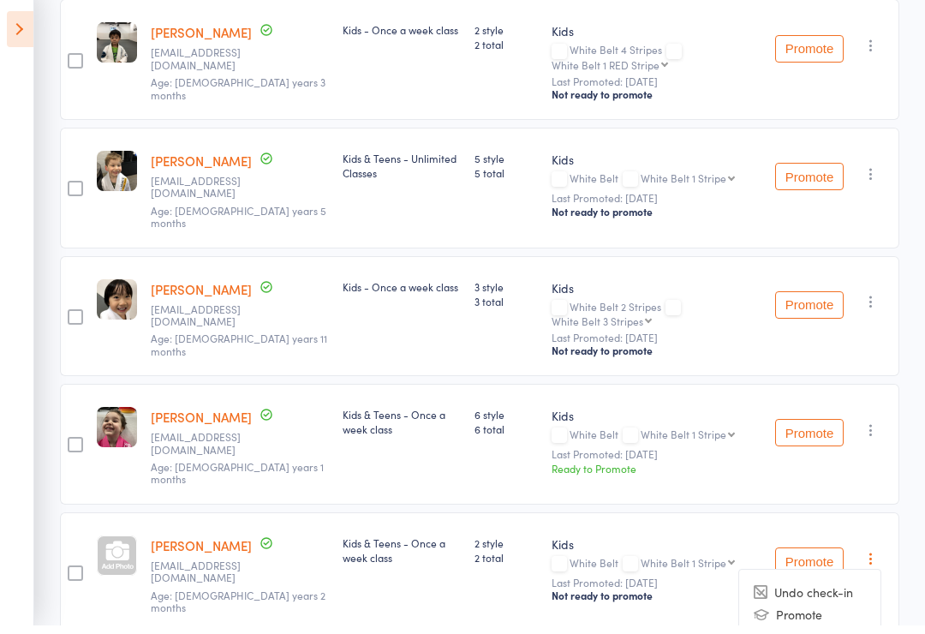
scroll to position [908, 0]
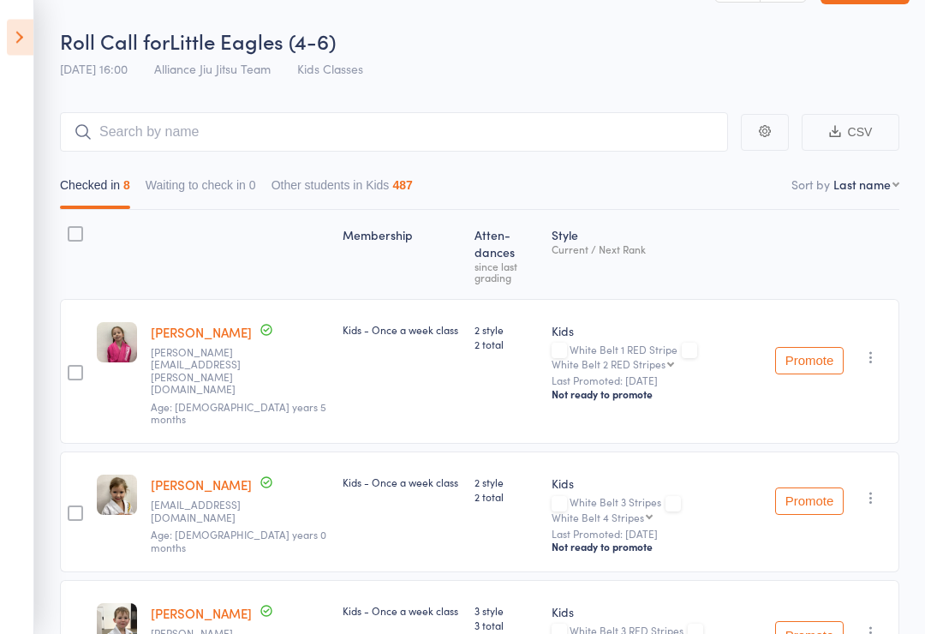
scroll to position [0, 0]
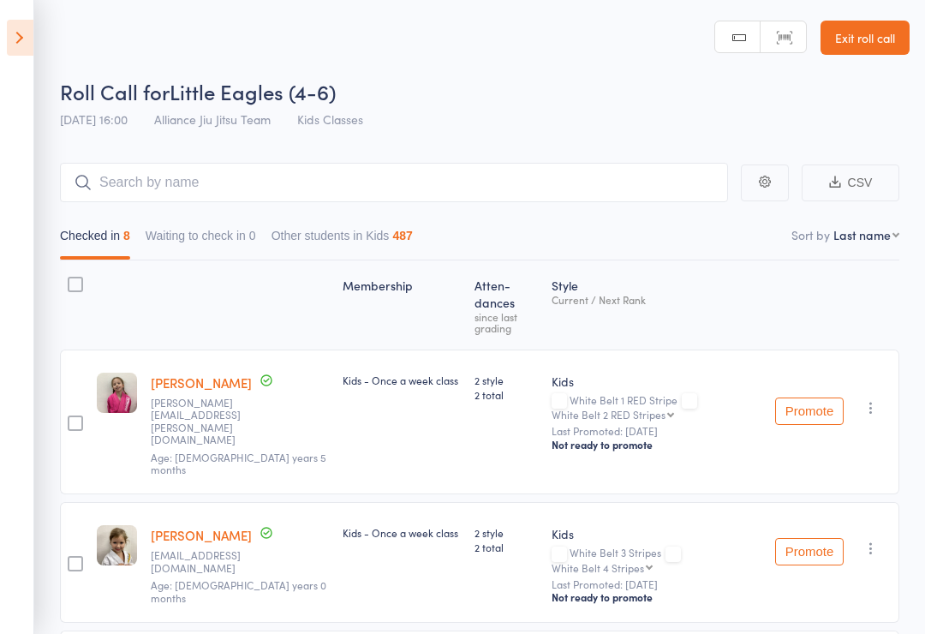
click at [9, 44] on icon at bounding box center [20, 38] width 27 height 36
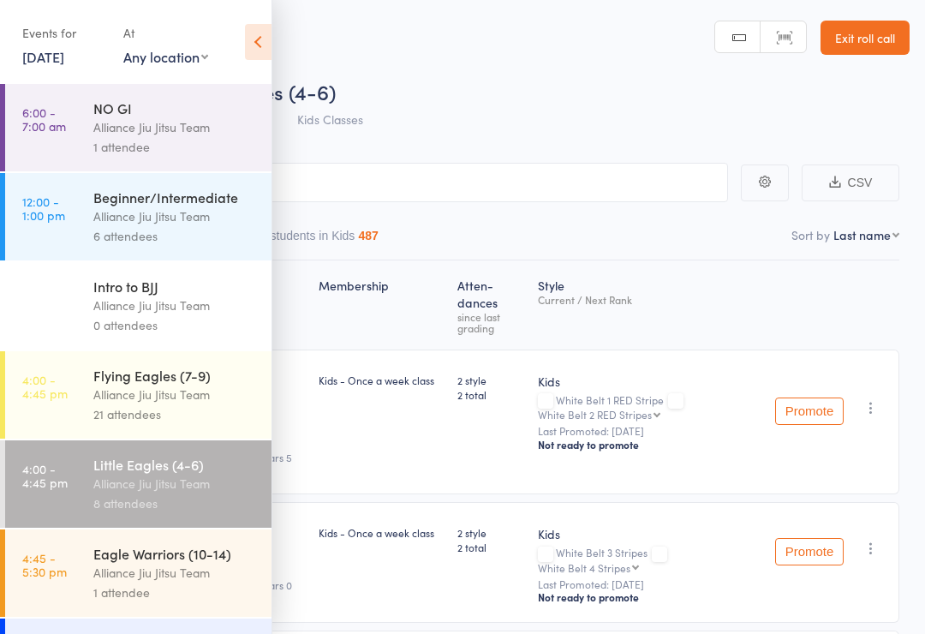
click at [76, 416] on link "4:00 - 4:45 pm Flying Eagles (7-9) Alliance Jiu Jitsu Team 21 attendees" at bounding box center [138, 394] width 266 height 87
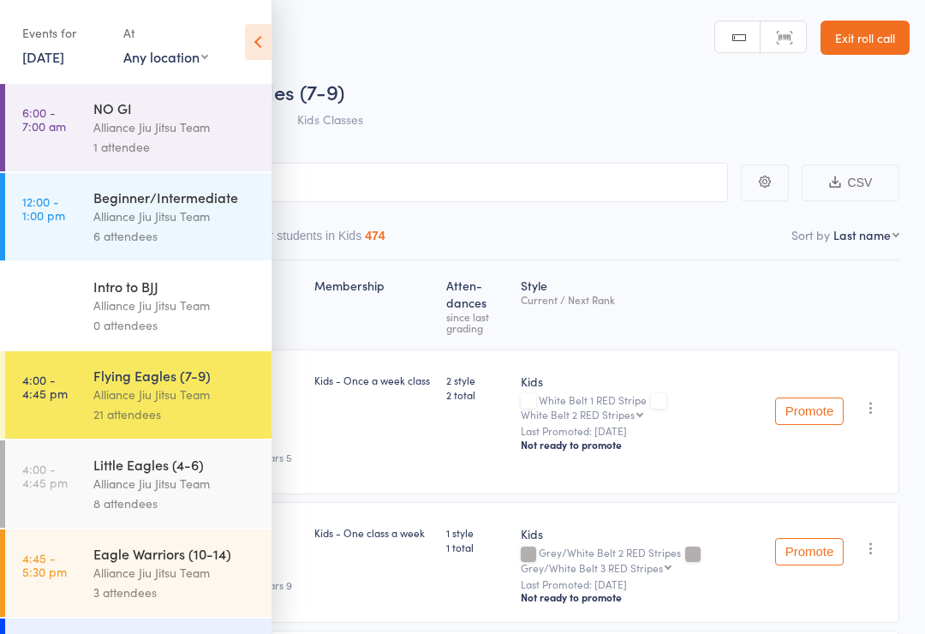
click at [264, 37] on icon at bounding box center [258, 42] width 27 height 36
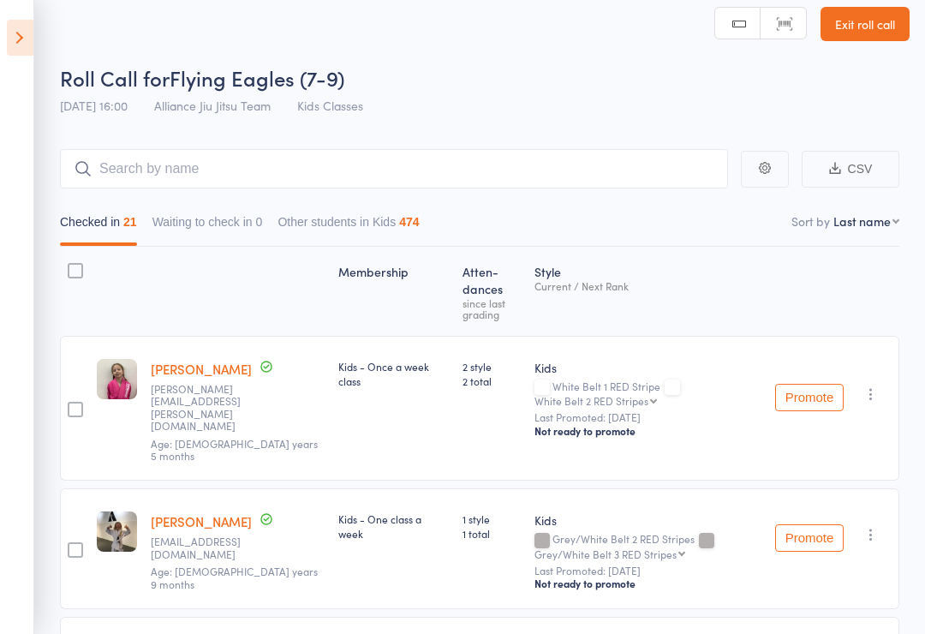
scroll to position [40, 0]
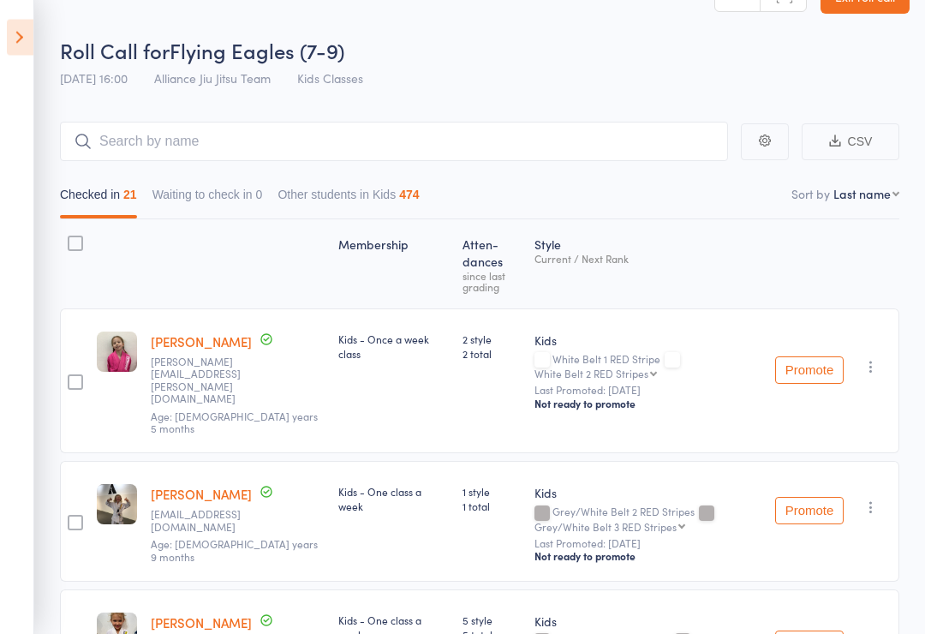
click at [875, 359] on icon "button" at bounding box center [871, 367] width 17 height 17
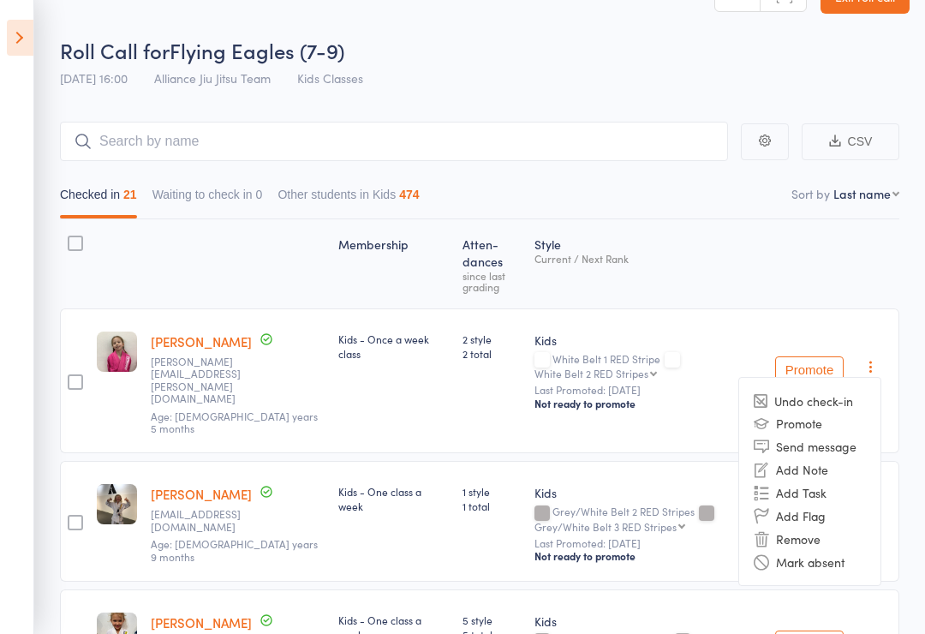
click at [800, 529] on li "Remove" at bounding box center [809, 538] width 141 height 23
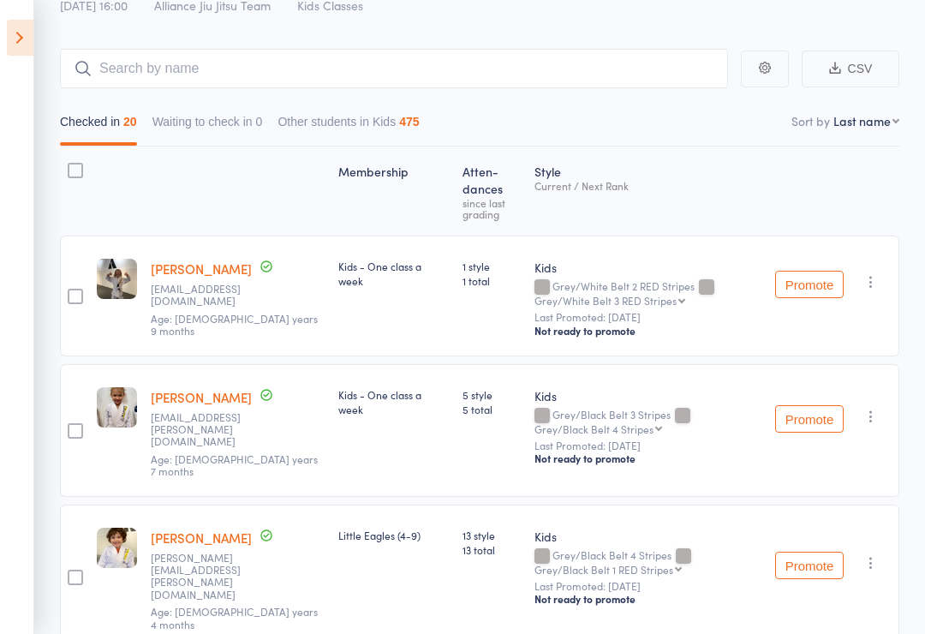
scroll to position [0, 0]
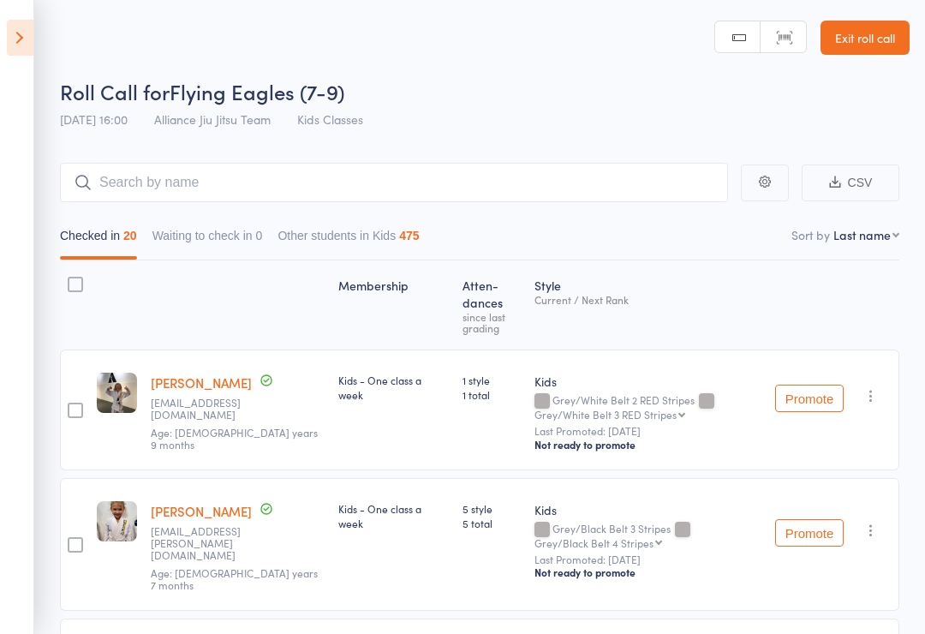
click at [18, 53] on icon at bounding box center [20, 38] width 27 height 36
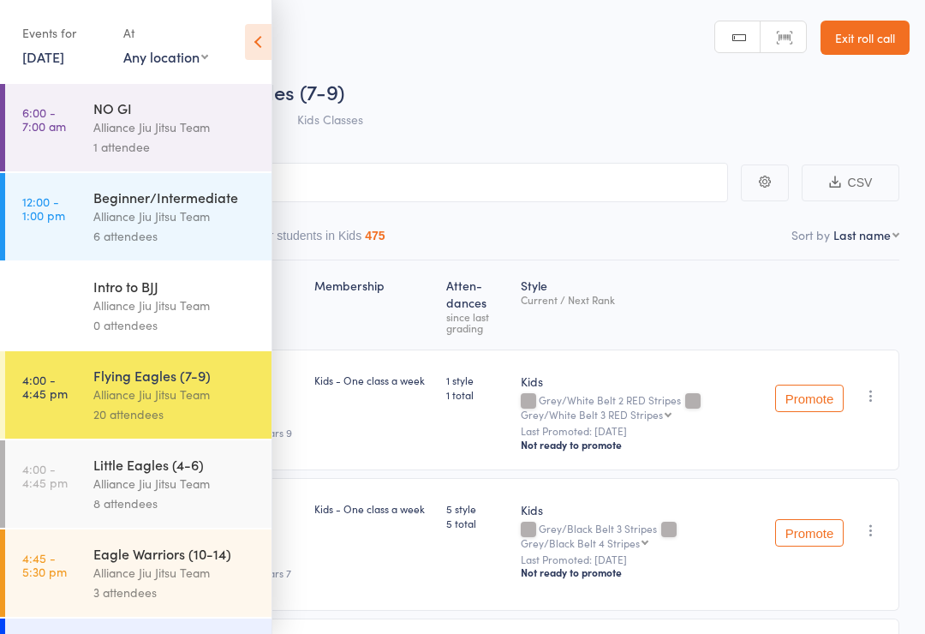
click at [75, 490] on link "4:00 - 4:45 pm Little Eagles (4-6) Alliance Jiu Jitsu Team 8 attendees" at bounding box center [138, 483] width 266 height 87
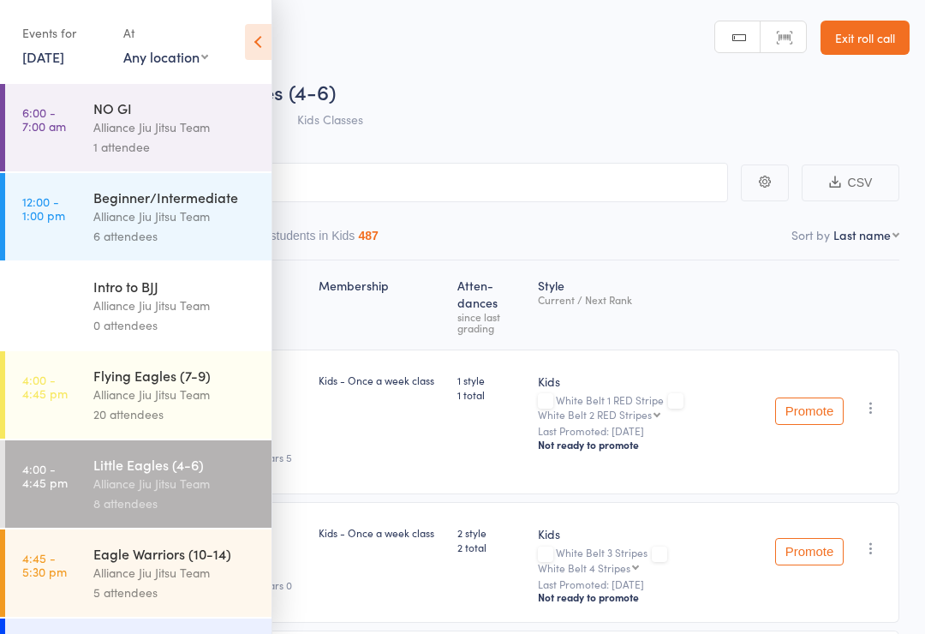
click at [261, 45] on icon at bounding box center [258, 42] width 27 height 36
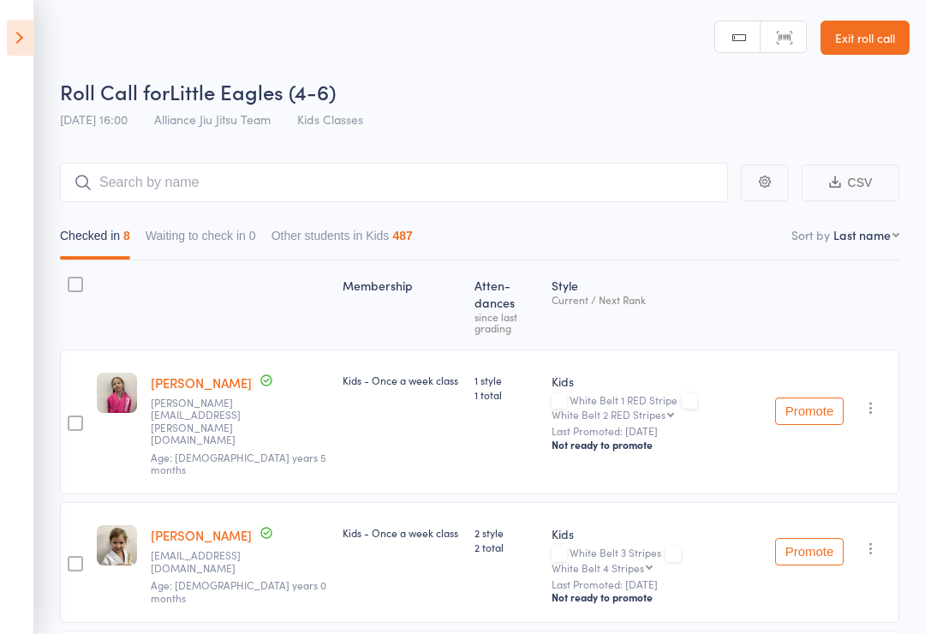
click at [896, 238] on select "First name Last name Birthday today? Behind on payments? Check in time Next pay…" at bounding box center [866, 234] width 66 height 17
select select "9"
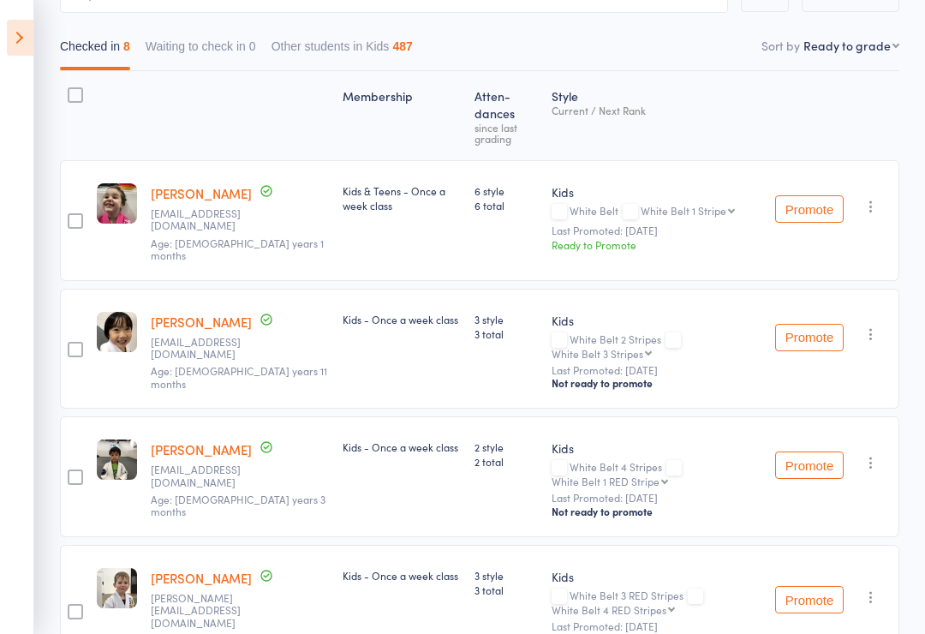
scroll to position [188, 0]
click at [817, 201] on button "Promote" at bounding box center [809, 209] width 69 height 27
